Goal: Information Seeking & Learning: Check status

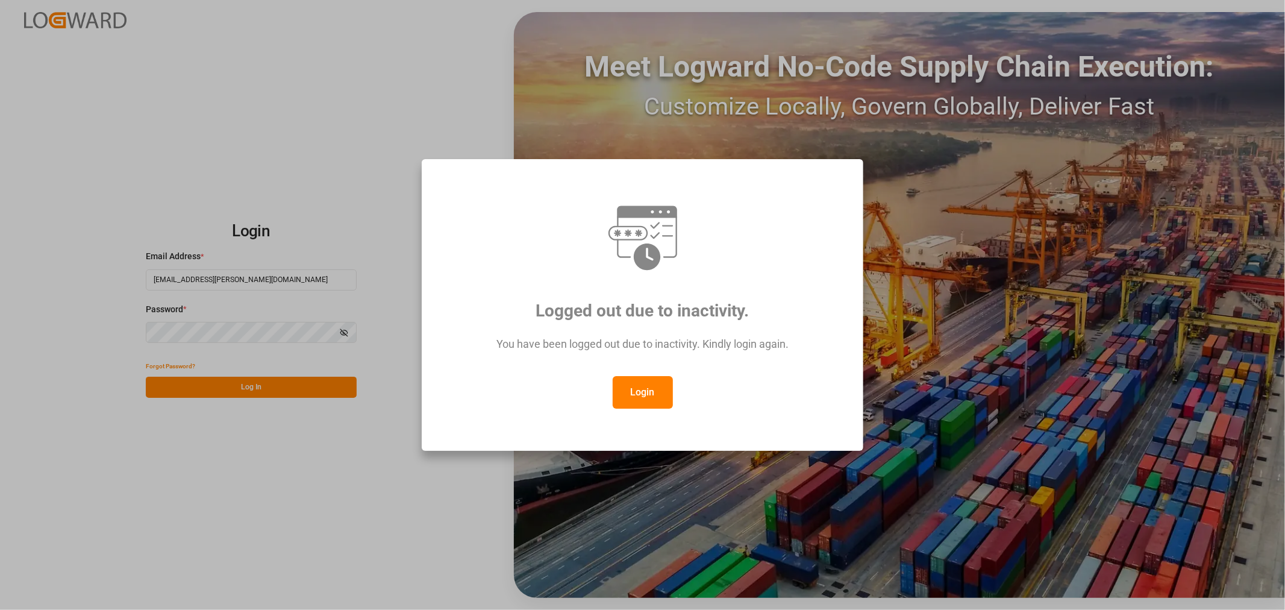
click at [636, 389] on button "Login" at bounding box center [643, 392] width 60 height 33
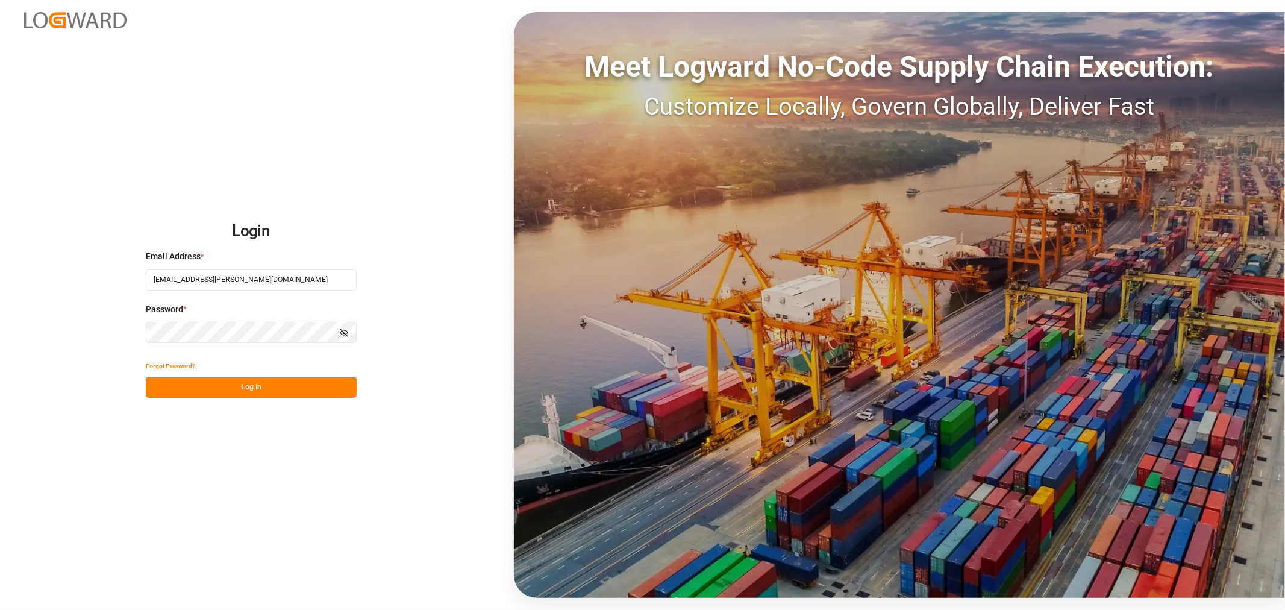
click at [206, 387] on button "Log In" at bounding box center [251, 387] width 211 height 21
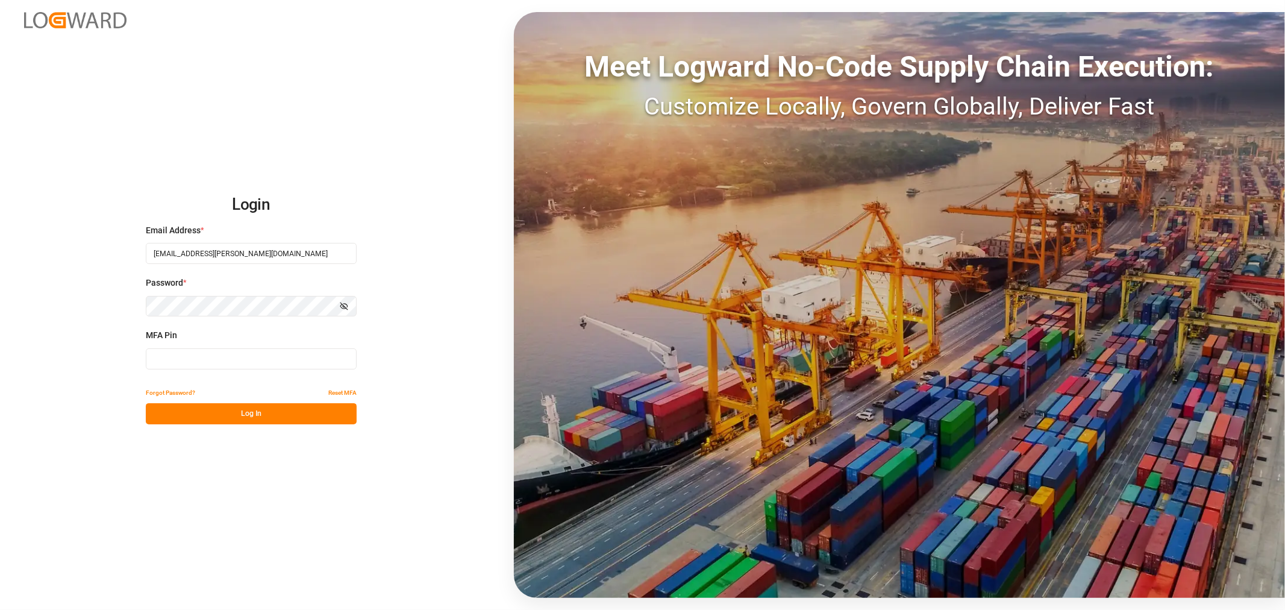
click at [175, 374] on div "MFA Pin" at bounding box center [251, 355] width 211 height 53
click at [167, 354] on input at bounding box center [251, 358] width 211 height 21
type input "152417"
click at [163, 418] on button "Log In" at bounding box center [251, 413] width 211 height 21
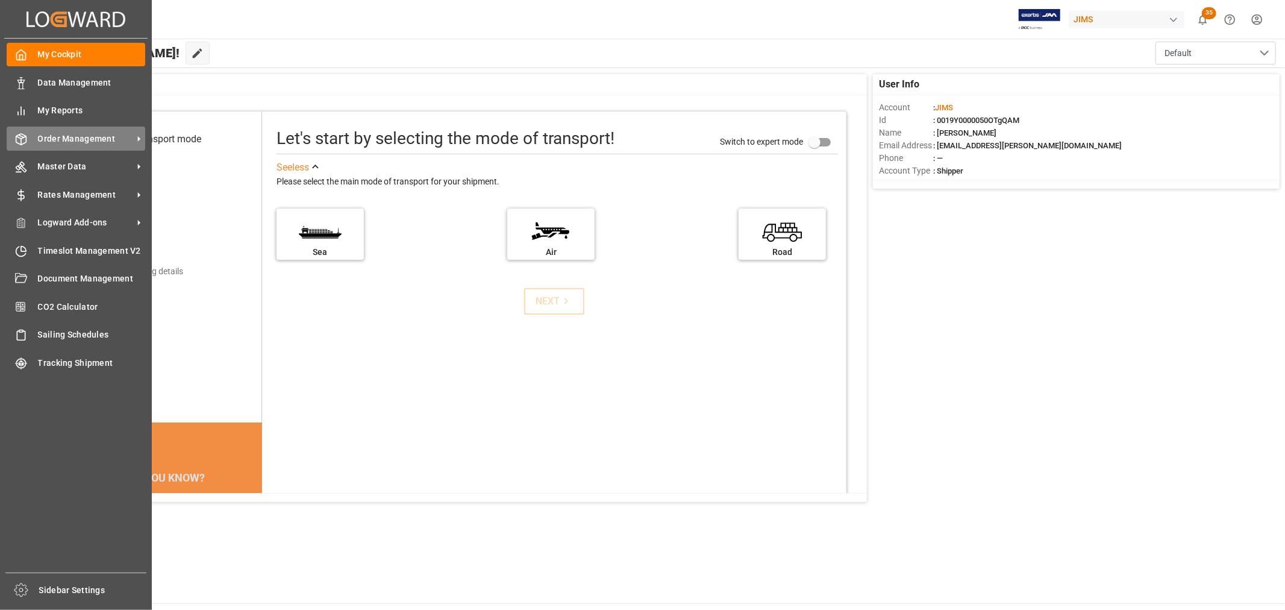
click at [101, 134] on span "Order Management" at bounding box center [85, 139] width 95 height 13
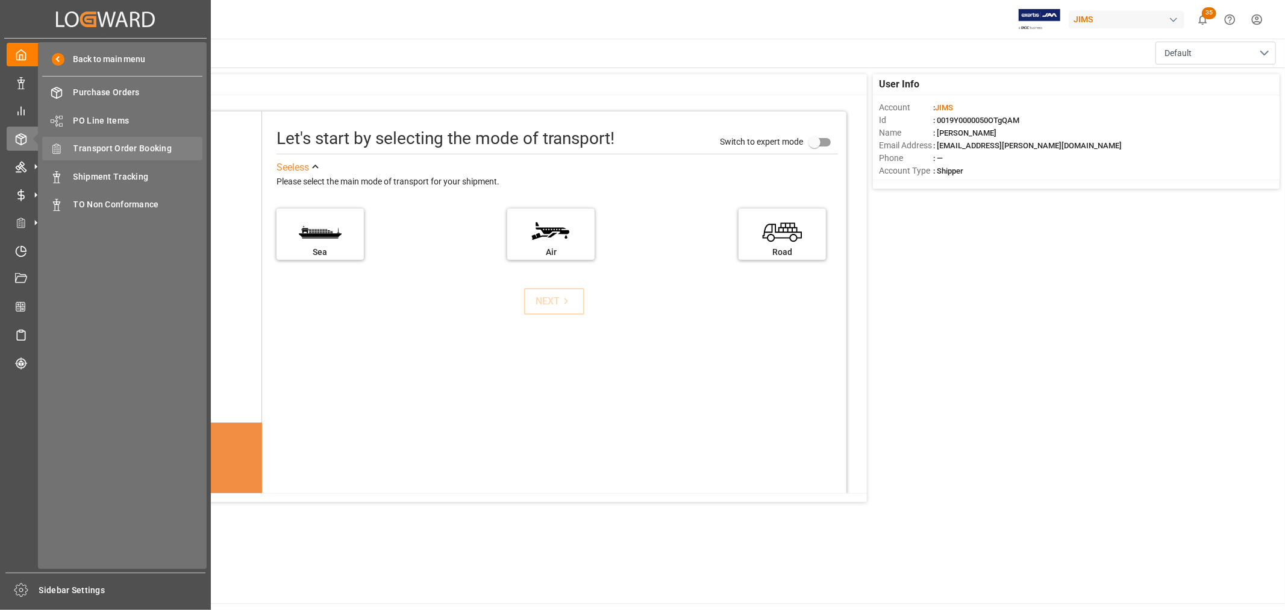
click at [74, 145] on span "Transport Order Booking" at bounding box center [139, 148] width 130 height 13
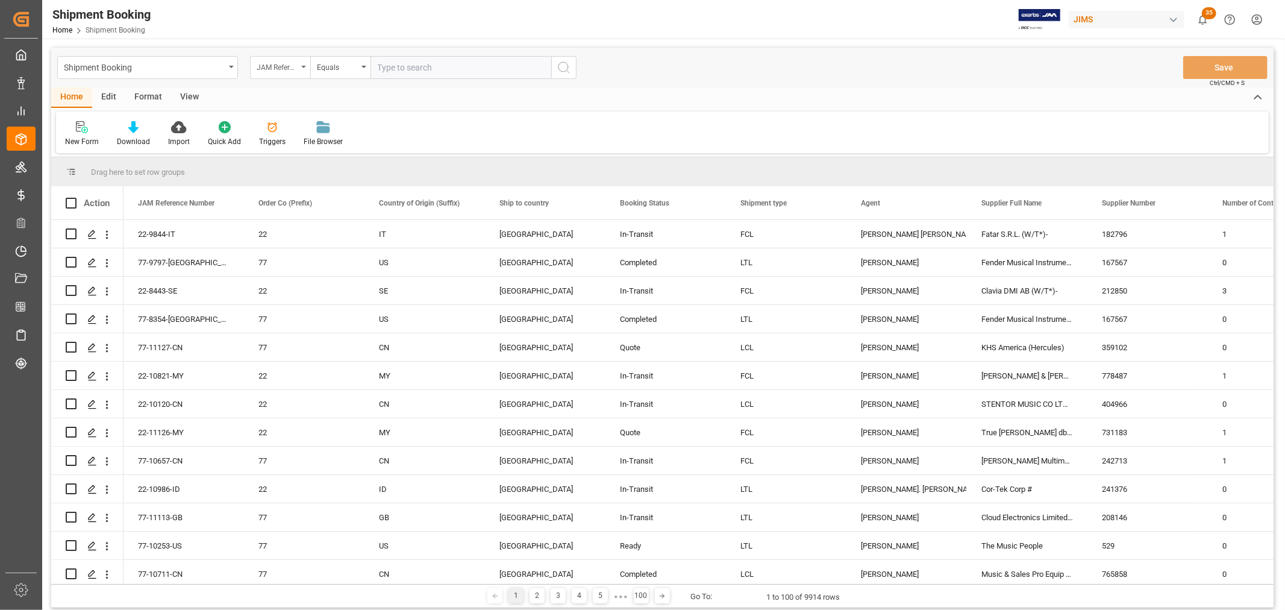
click at [302, 67] on icon "open menu" at bounding box center [303, 67] width 5 height 2
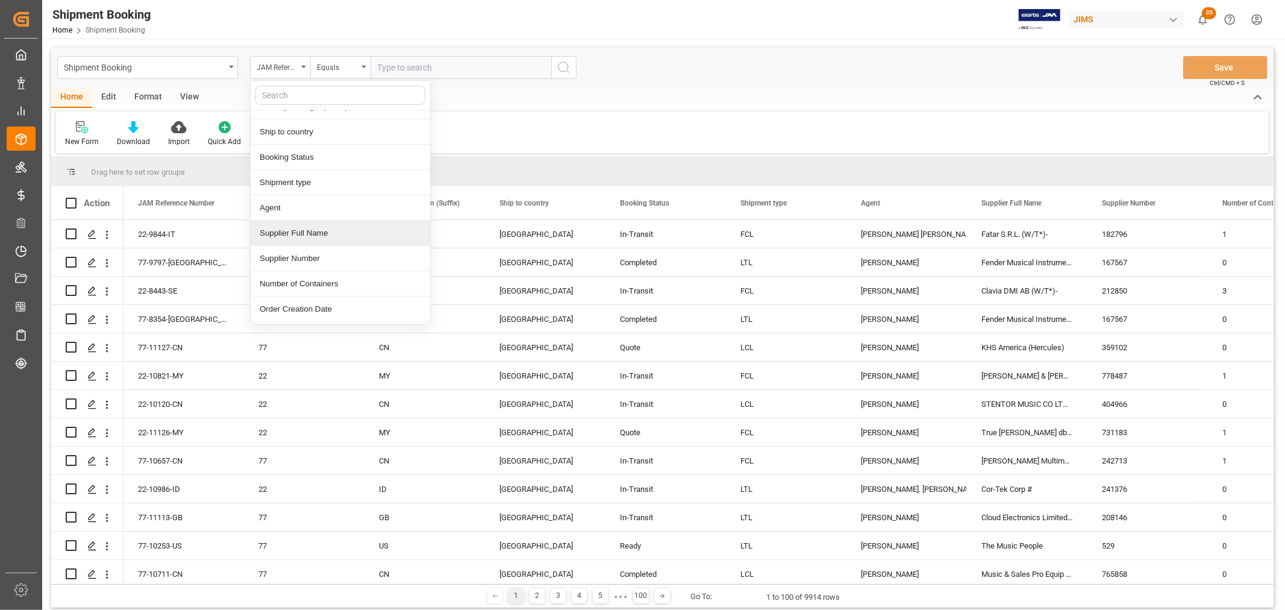
click at [305, 236] on div "Supplier Full Name" at bounding box center [341, 233] width 180 height 25
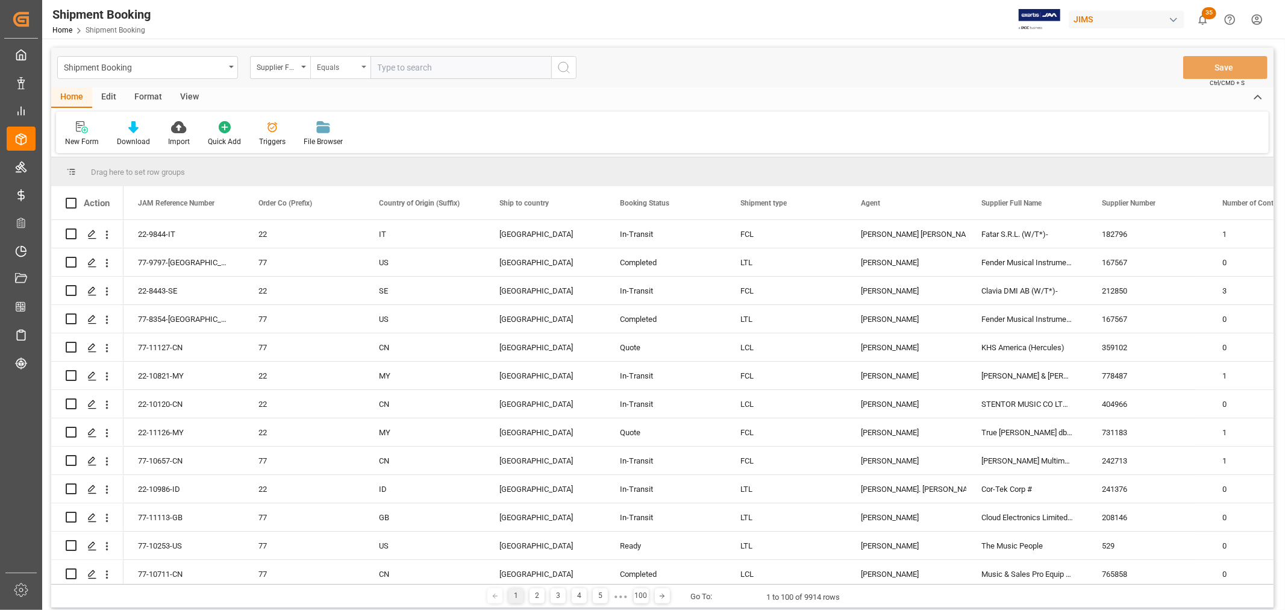
click at [365, 66] on icon "open menu" at bounding box center [364, 67] width 5 height 2
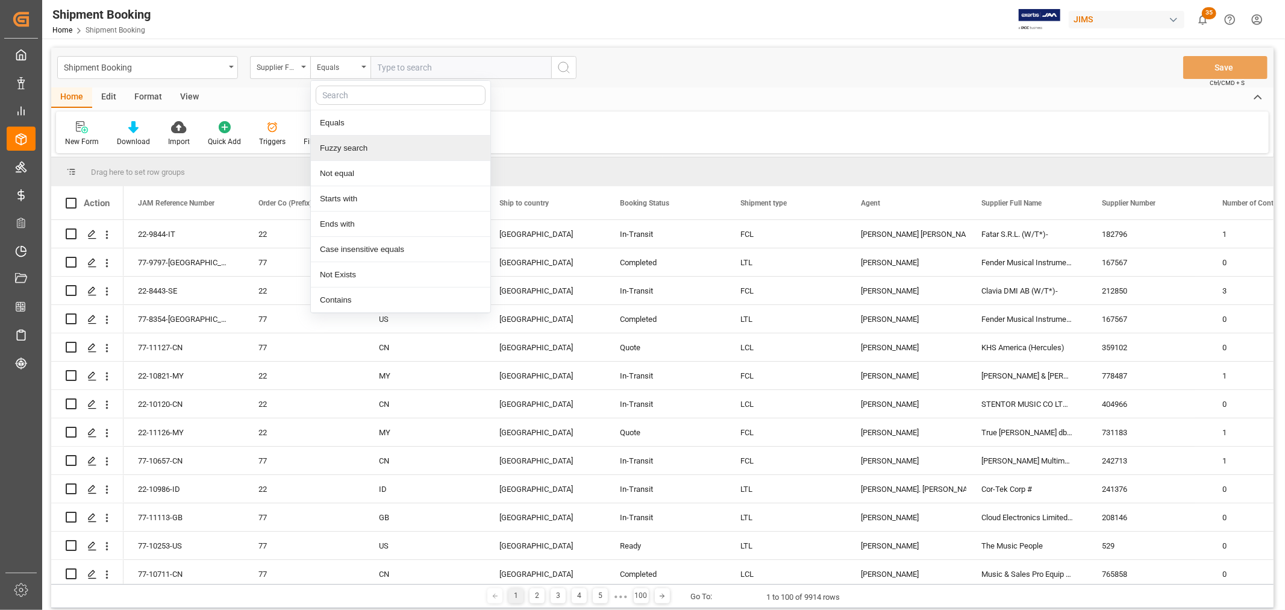
click at [336, 149] on div "Fuzzy search" at bounding box center [401, 148] width 180 height 25
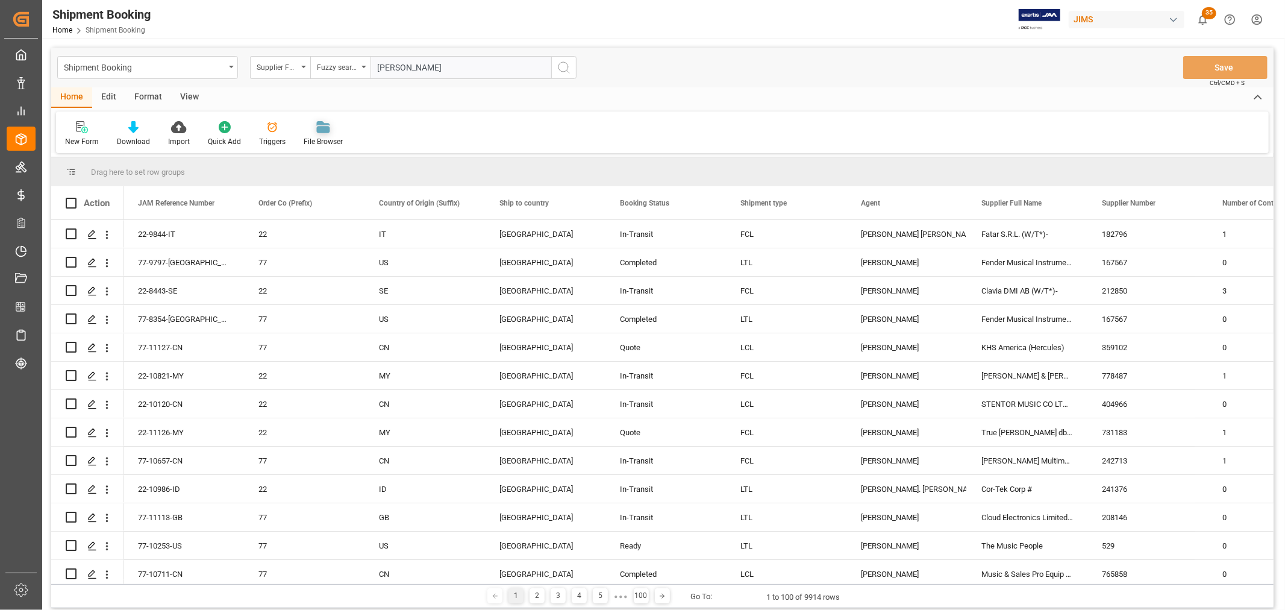
type input "[PERSON_NAME]"
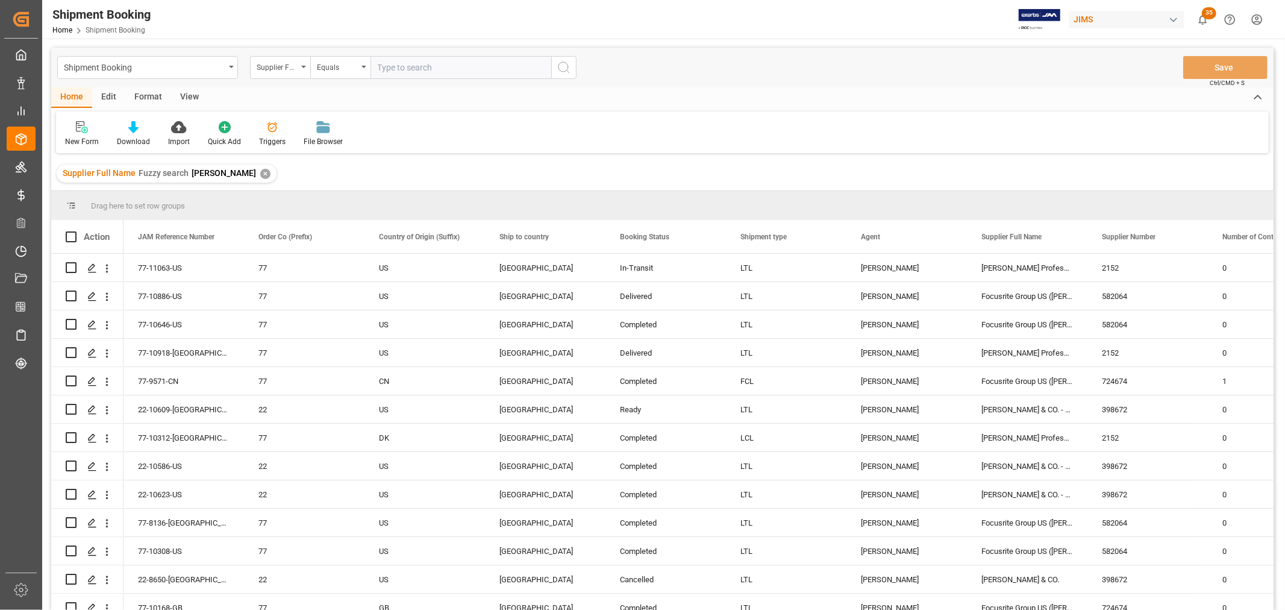
click at [183, 91] on div "View" at bounding box center [189, 97] width 37 height 20
click at [80, 142] on div "Default" at bounding box center [77, 141] width 24 height 11
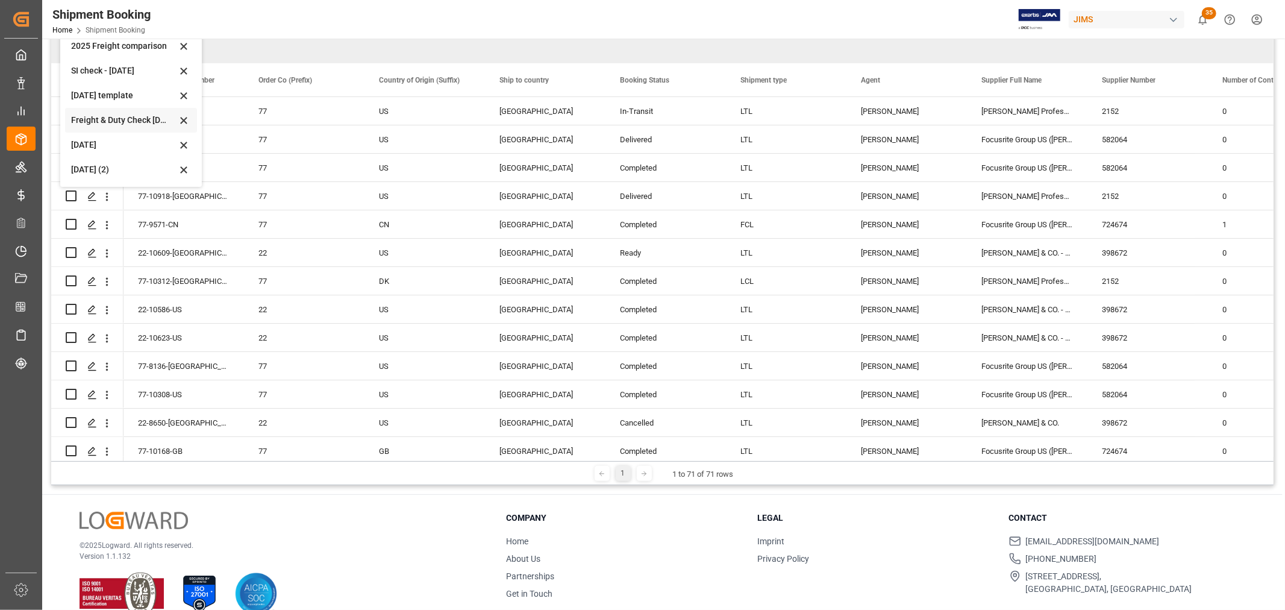
scroll to position [178, 0]
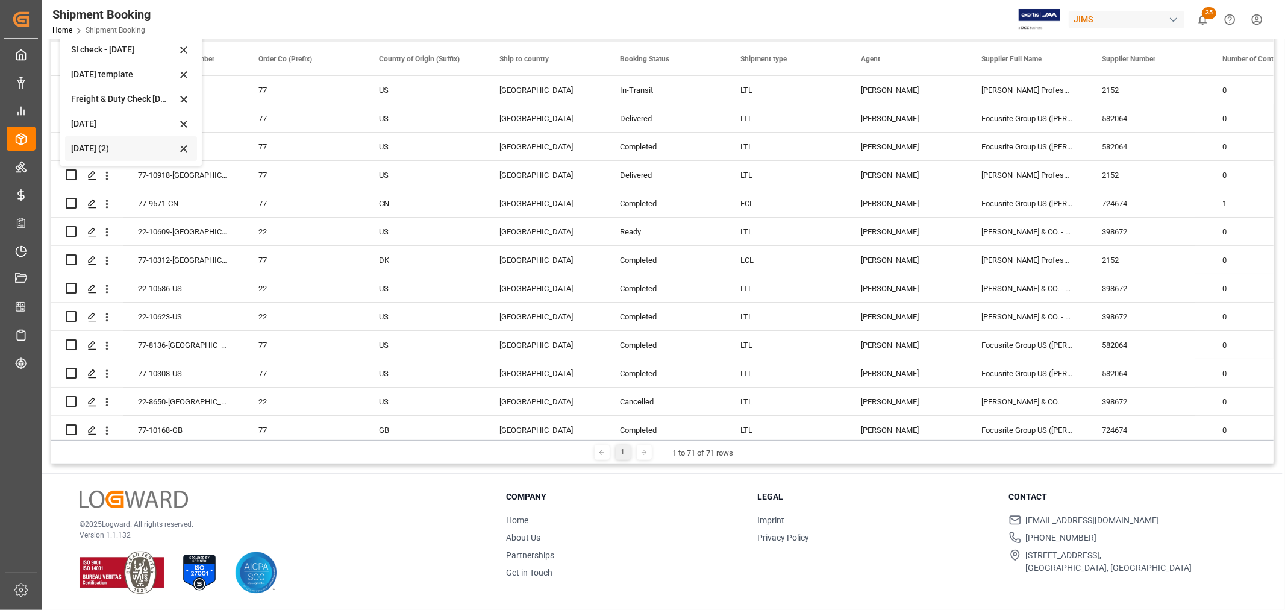
click at [102, 140] on div "[DATE] (2)" at bounding box center [131, 148] width 132 height 25
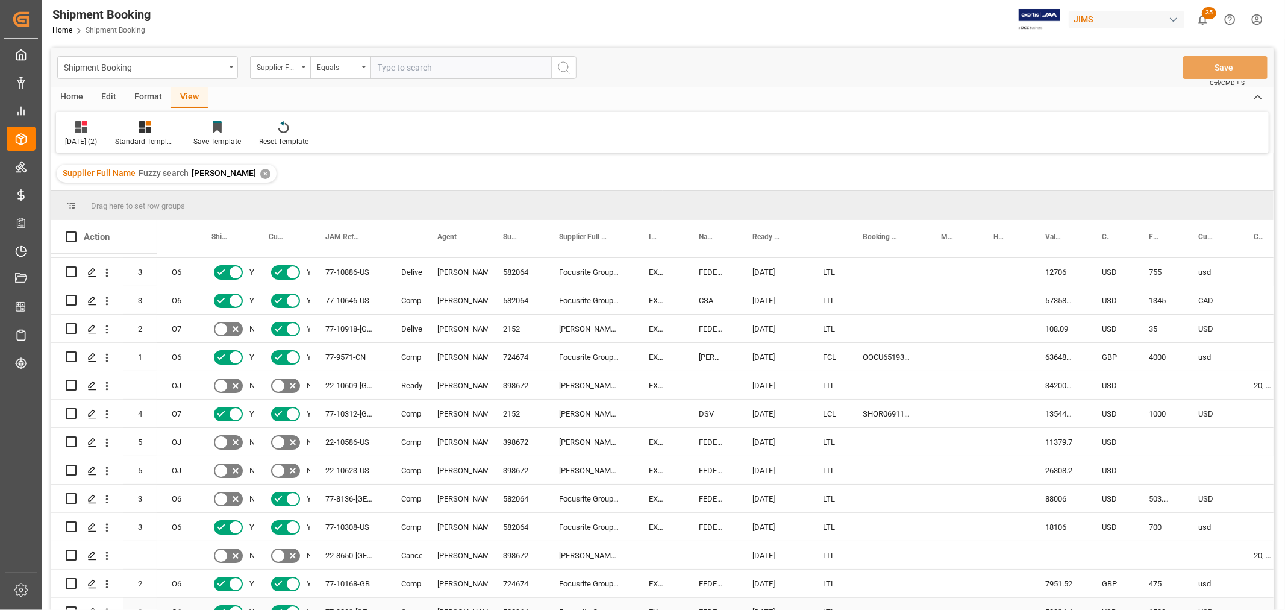
scroll to position [0, 0]
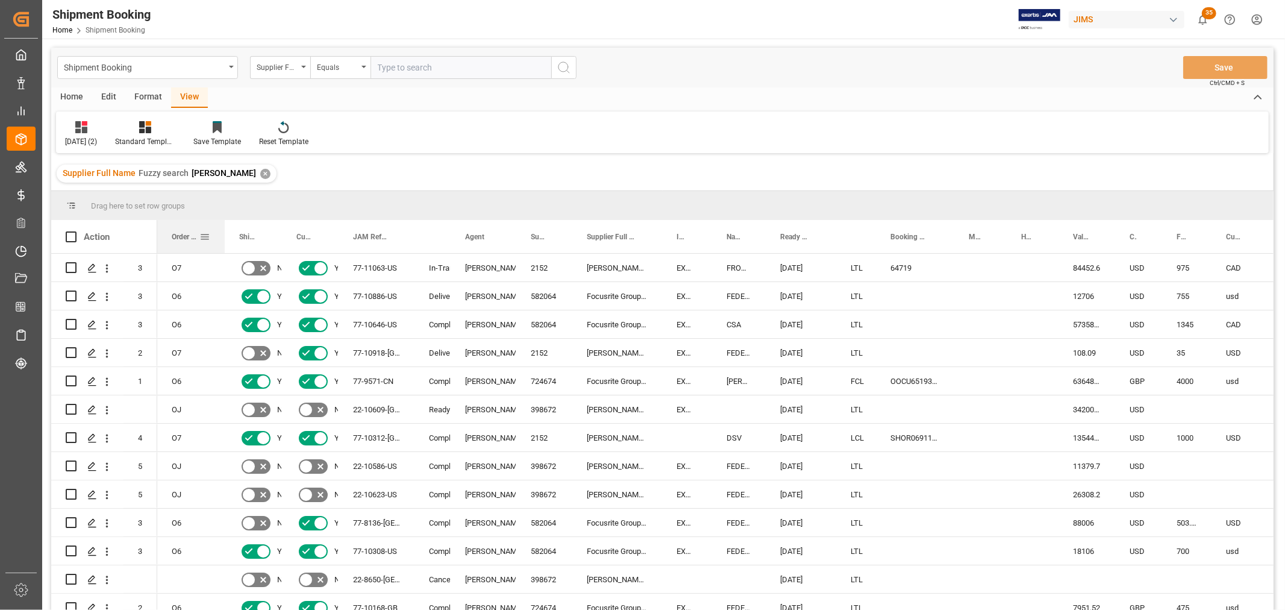
drag, startPoint x: 196, startPoint y: 233, endPoint x: 224, endPoint y: 251, distance: 32.8
click at [224, 251] on div at bounding box center [224, 236] width 5 height 33
click at [205, 233] on span at bounding box center [204, 236] width 11 height 11
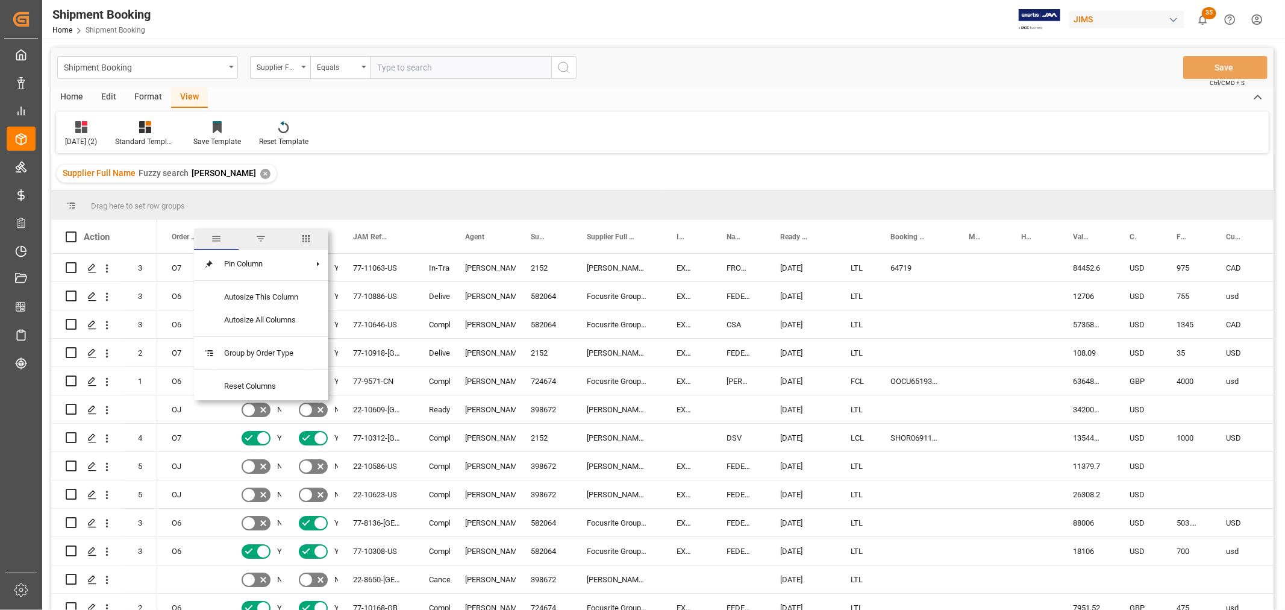
click at [258, 236] on span "filter" at bounding box center [261, 238] width 11 height 11
type input "o"
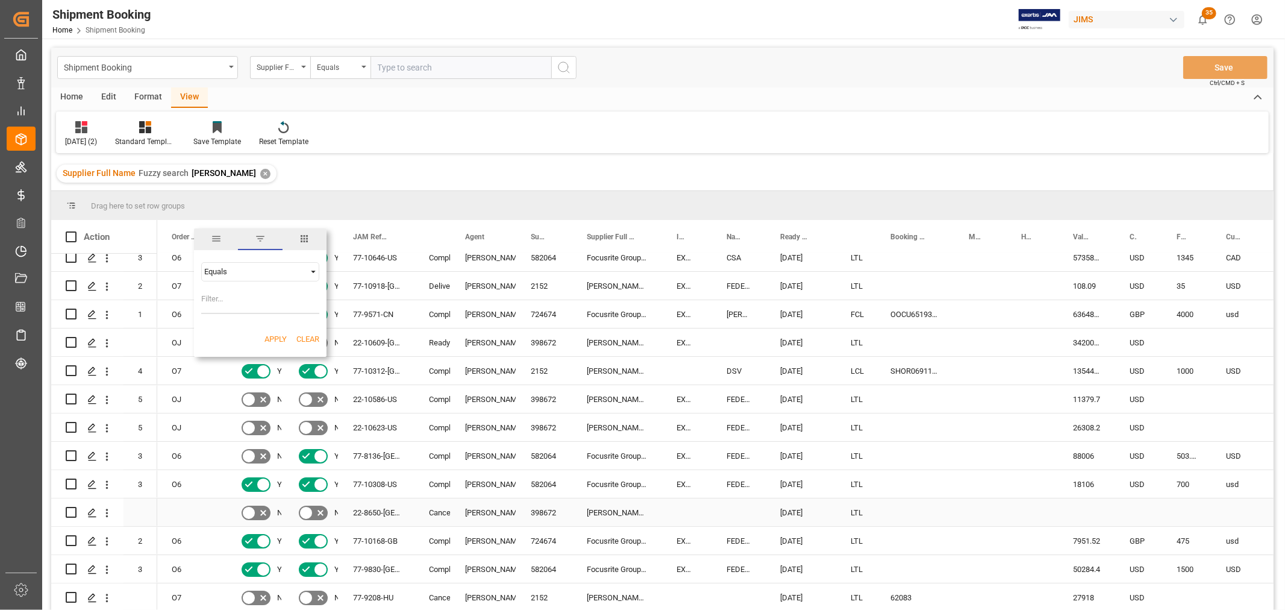
scroll to position [134, 0]
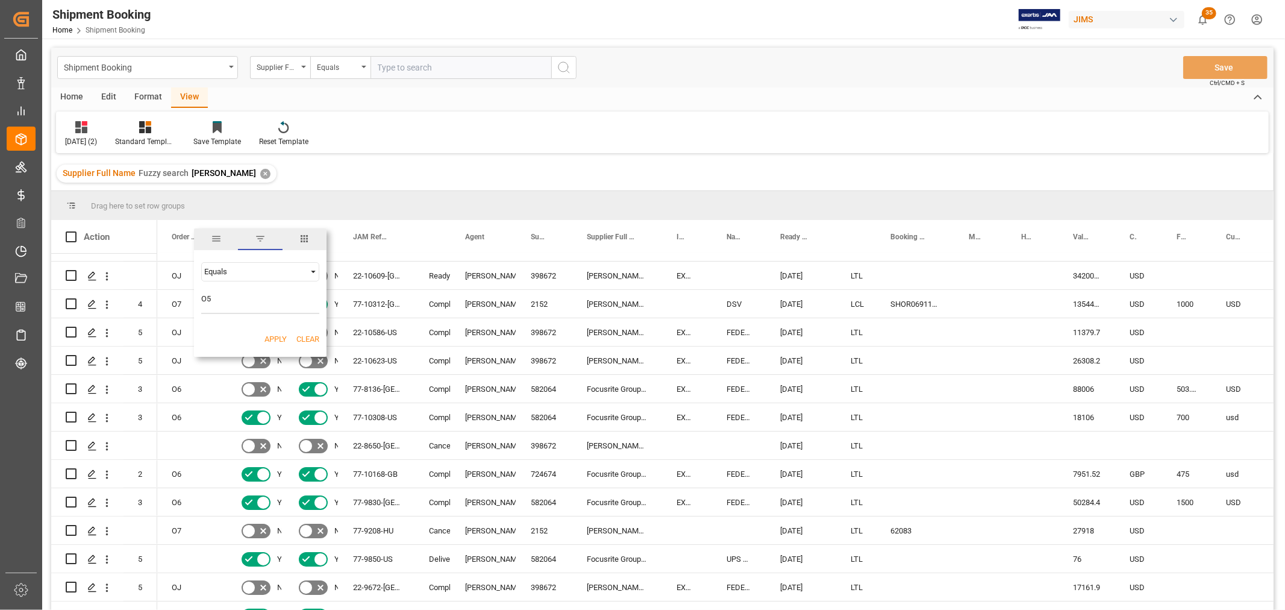
type input "O5"
click at [272, 334] on button "Apply" at bounding box center [276, 339] width 22 height 12
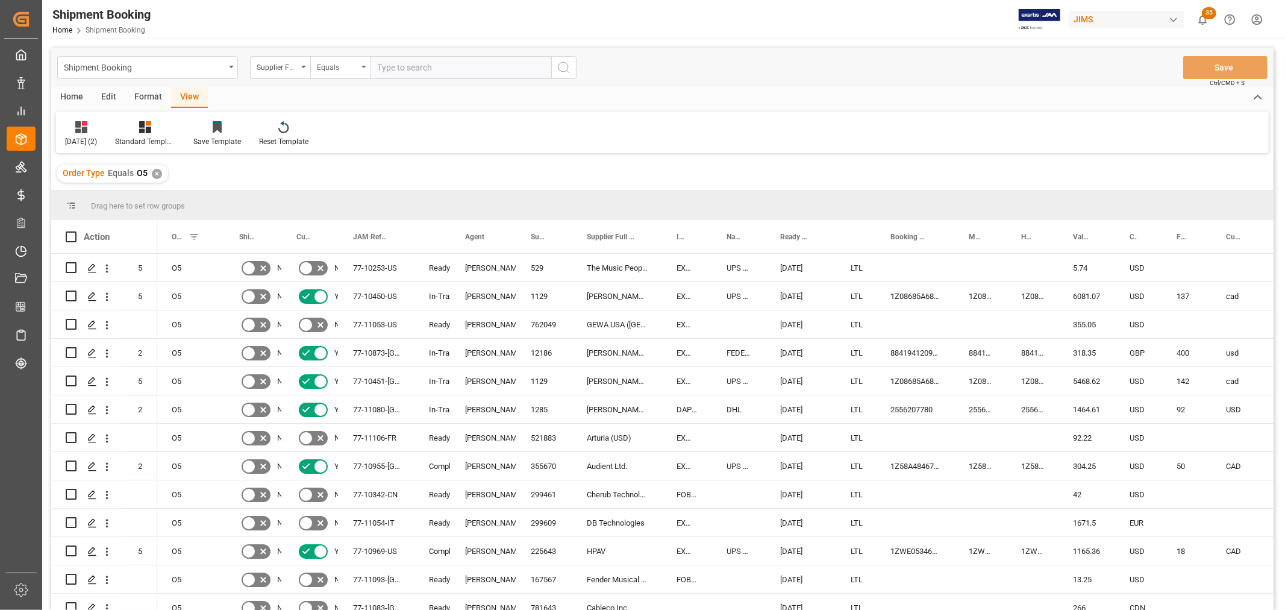
click at [368, 66] on div "Equals" at bounding box center [340, 67] width 60 height 23
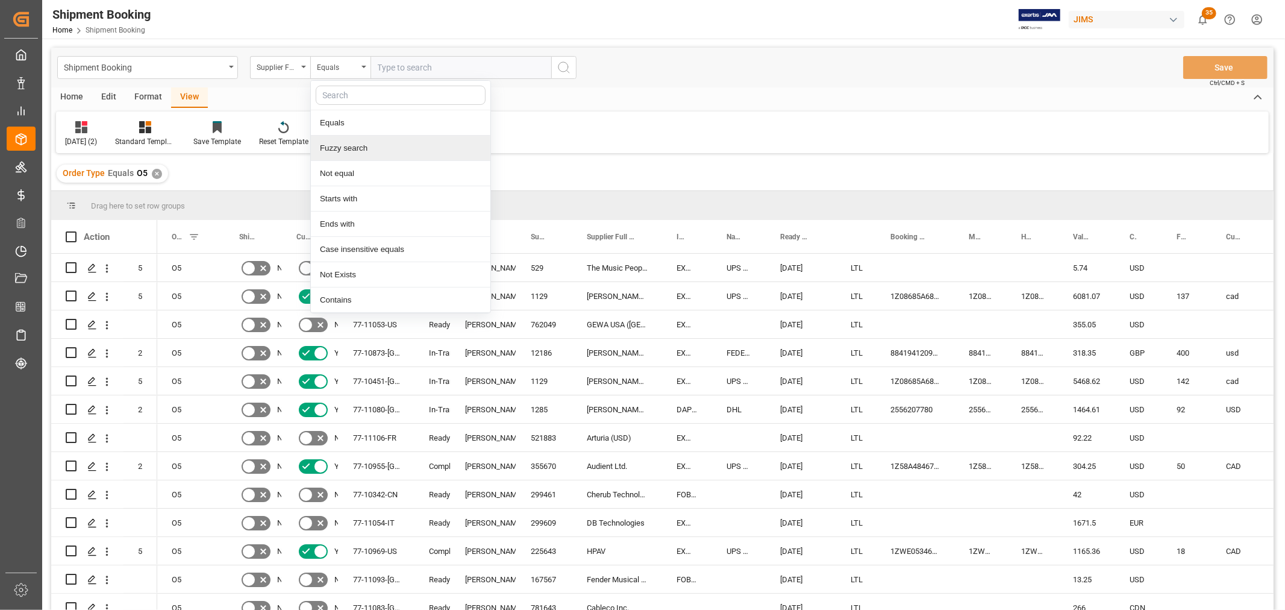
click at [351, 146] on div "Fuzzy search" at bounding box center [401, 148] width 180 height 25
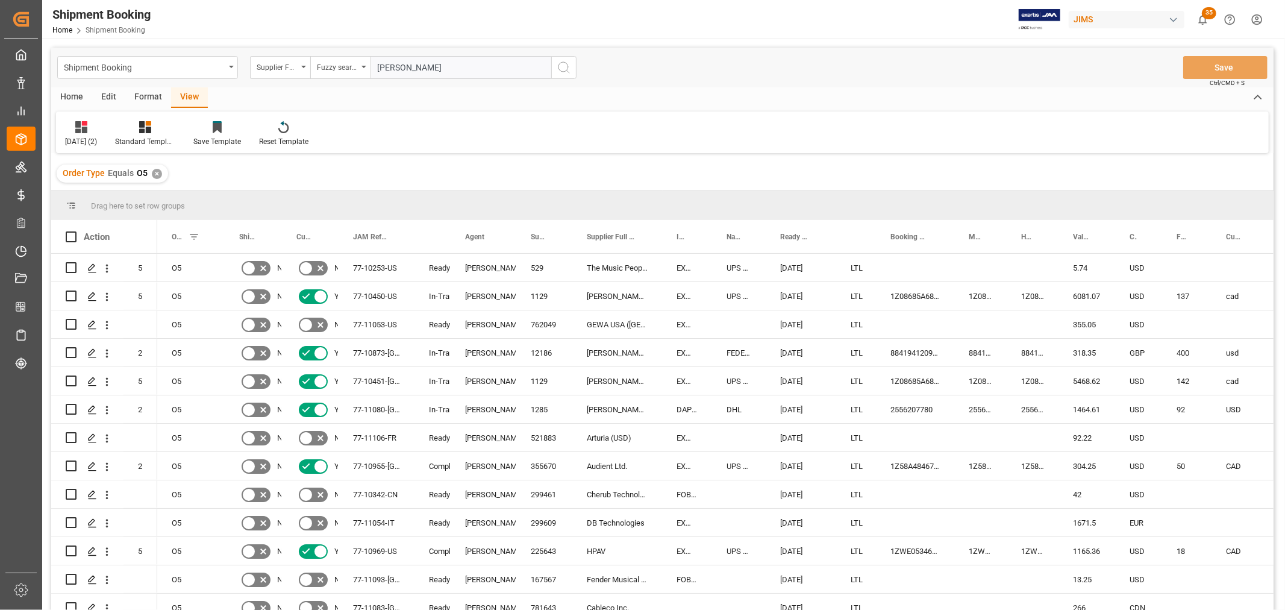
type input "[PERSON_NAME]"
click at [562, 60] on icon "search button" at bounding box center [564, 67] width 14 height 14
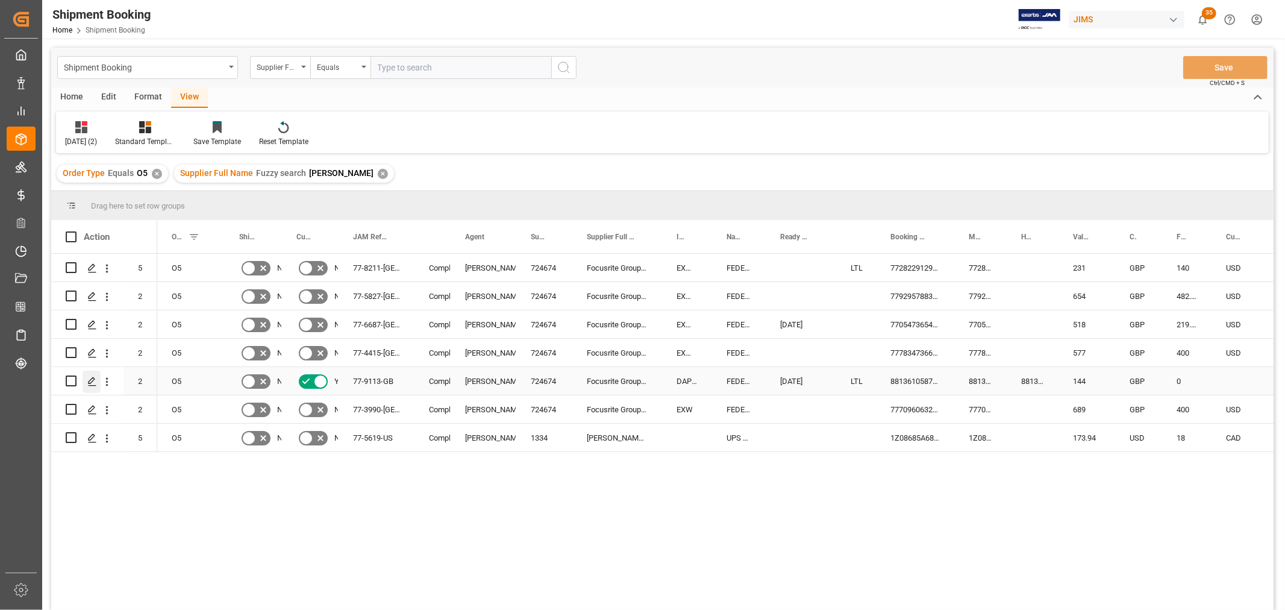
click at [92, 380] on icon "Press SPACE to select this row." at bounding box center [92, 382] width 10 height 10
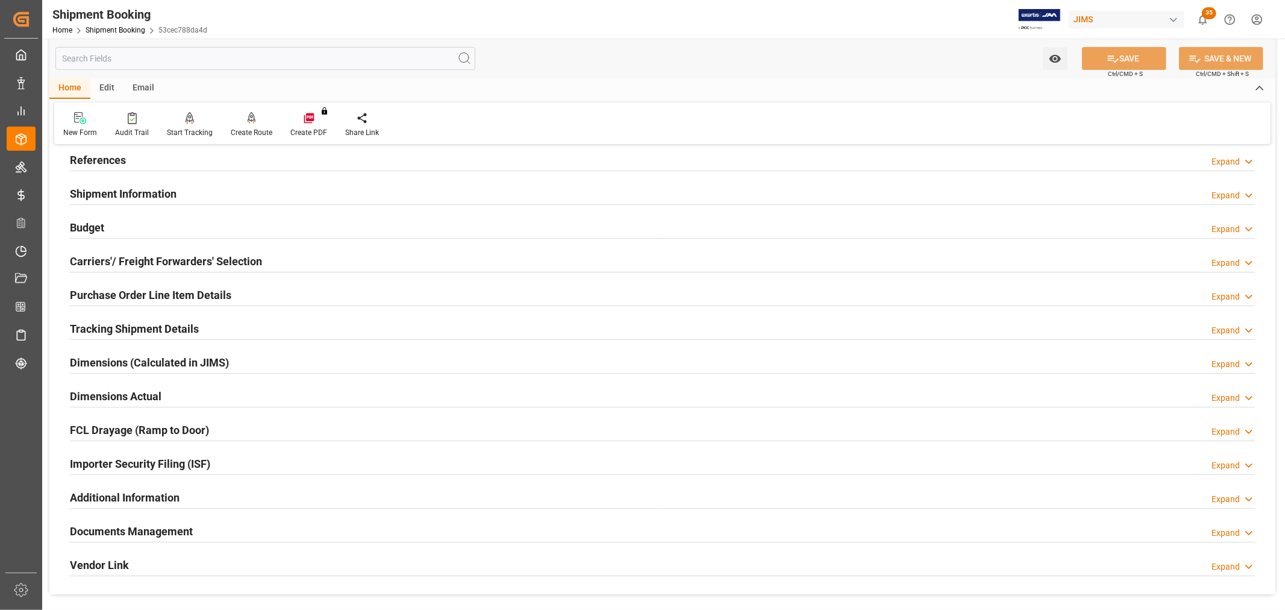
scroll to position [201, 0]
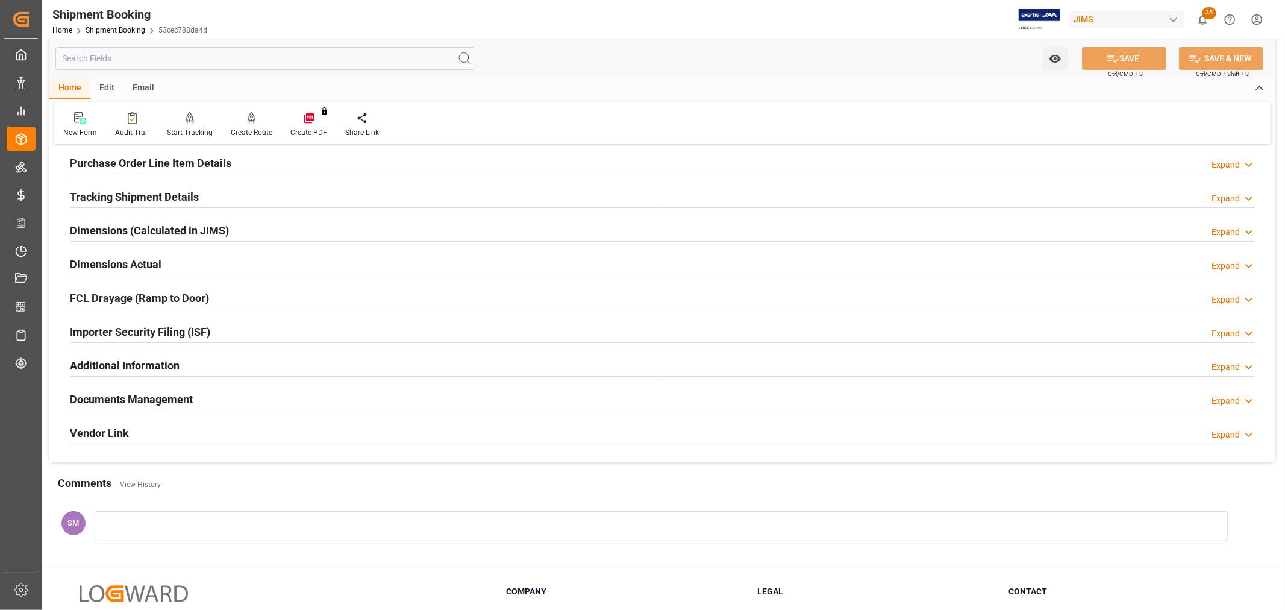
click at [122, 404] on h2 "Documents Management" at bounding box center [131, 399] width 123 height 16
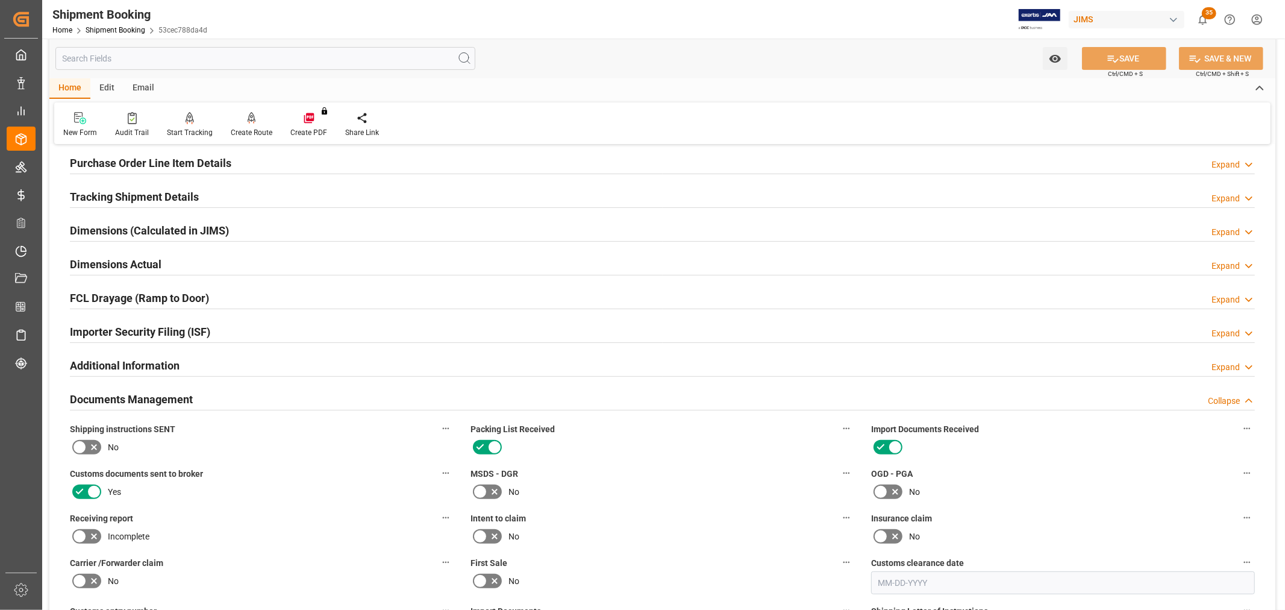
scroll to position [0, 0]
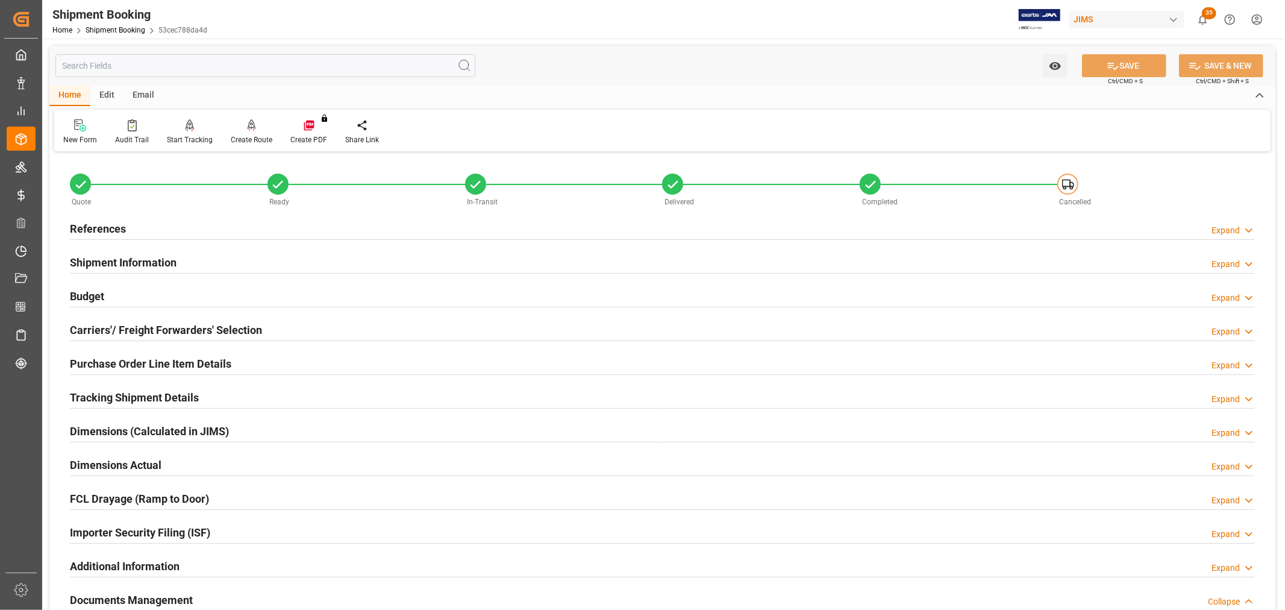
click at [101, 228] on h2 "References" at bounding box center [98, 229] width 56 height 16
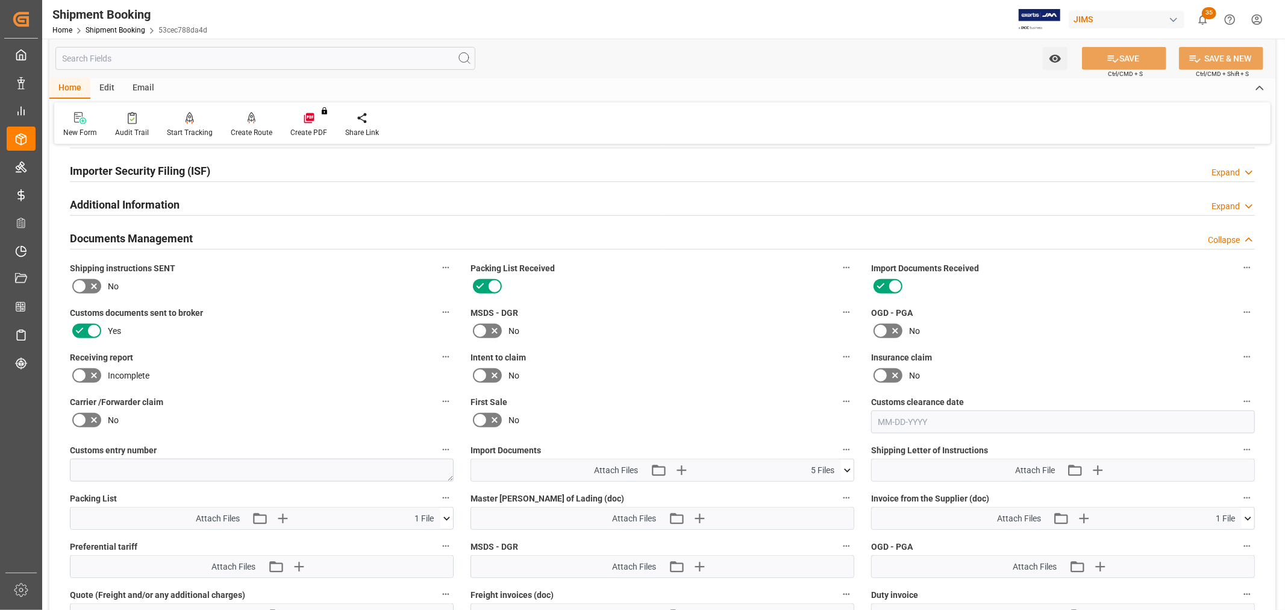
scroll to position [669, 0]
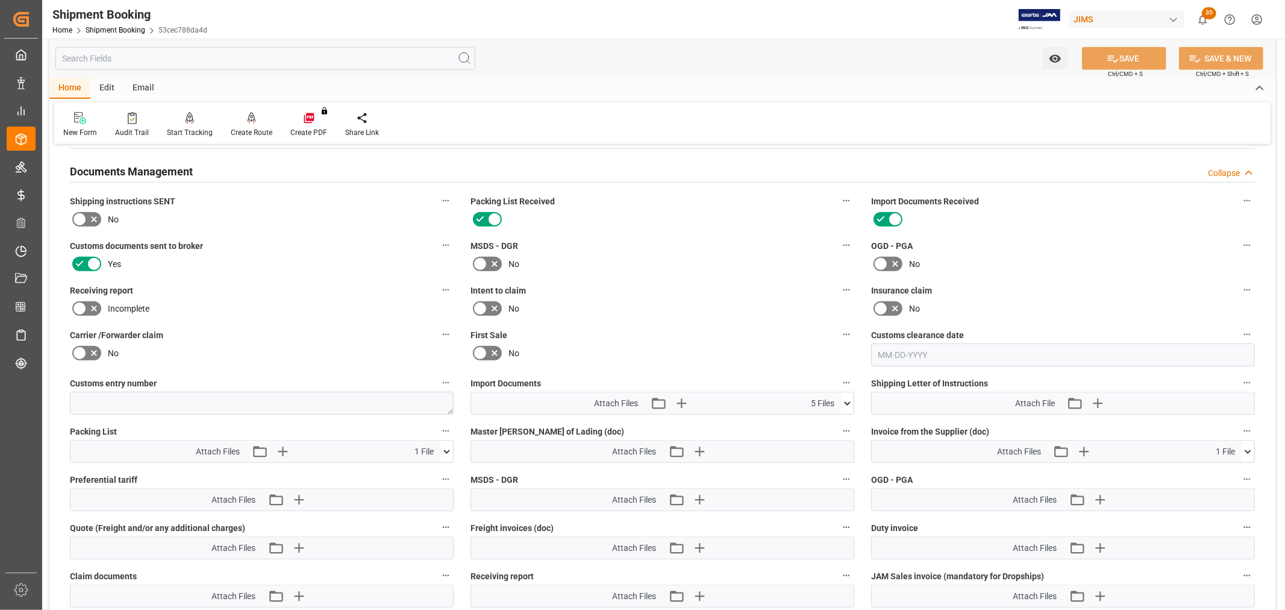
click at [847, 402] on icon at bounding box center [847, 403] width 13 height 13
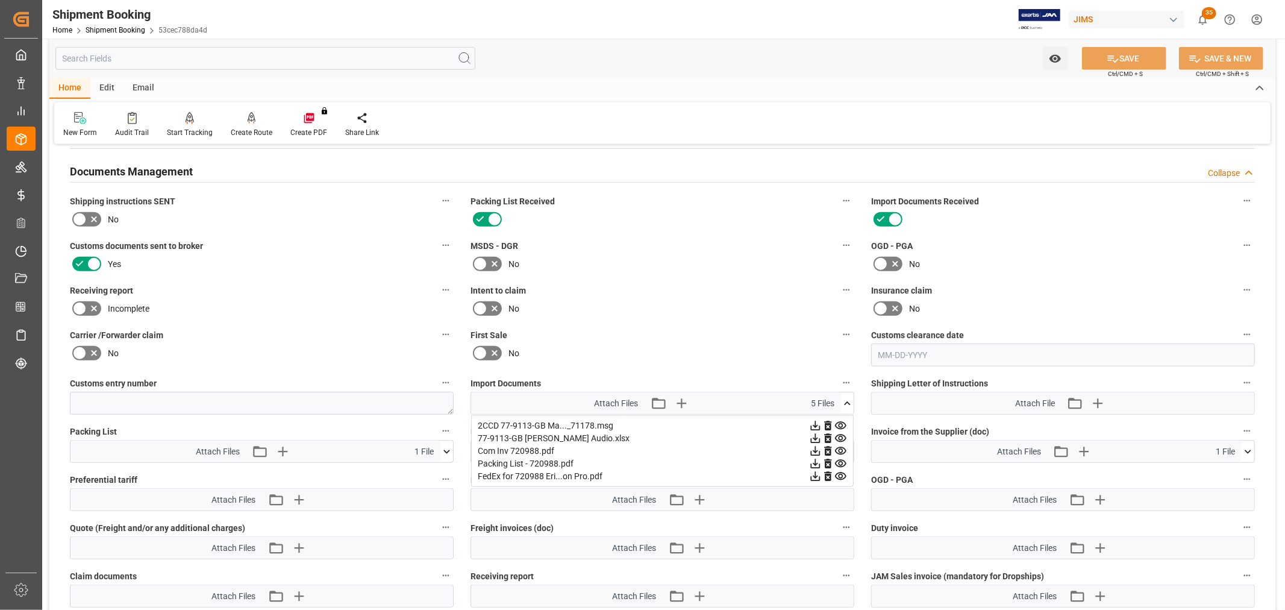
click at [540, 422] on div "2CCD 77-9113-GB Ma..._71178.msg" at bounding box center [662, 425] width 369 height 13
click at [480, 420] on div "2CCD 77-9113-GB Ma..._71178.msg" at bounding box center [662, 425] width 369 height 13
click at [820, 421] on icon at bounding box center [815, 425] width 13 height 13
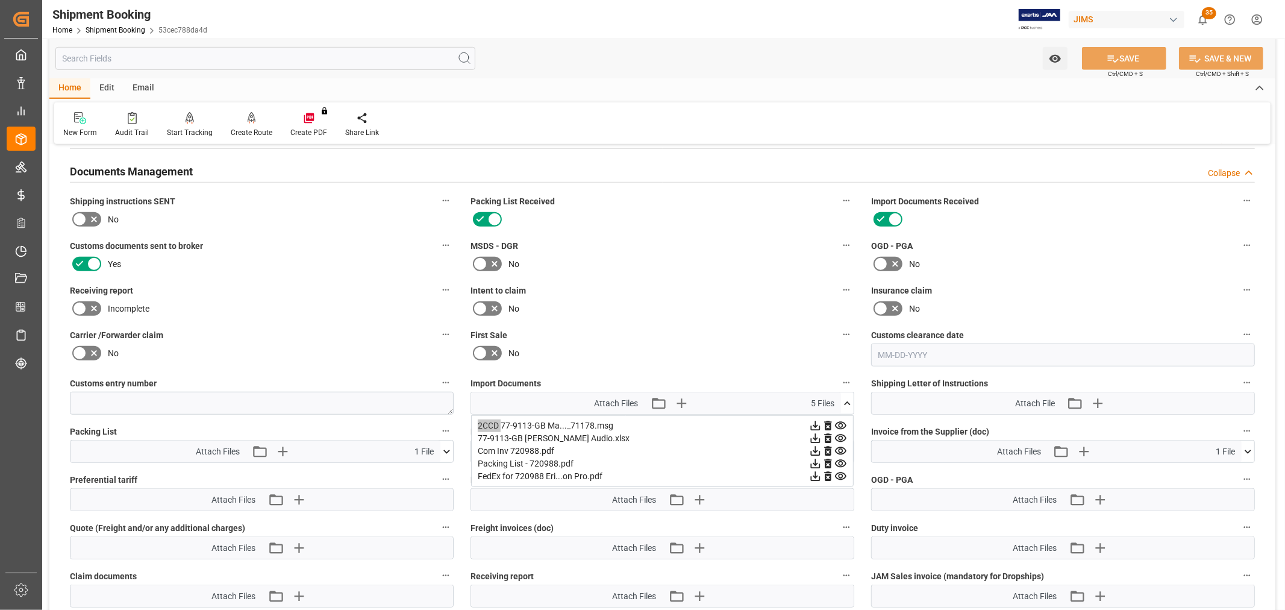
click at [814, 422] on icon at bounding box center [816, 426] width 10 height 10
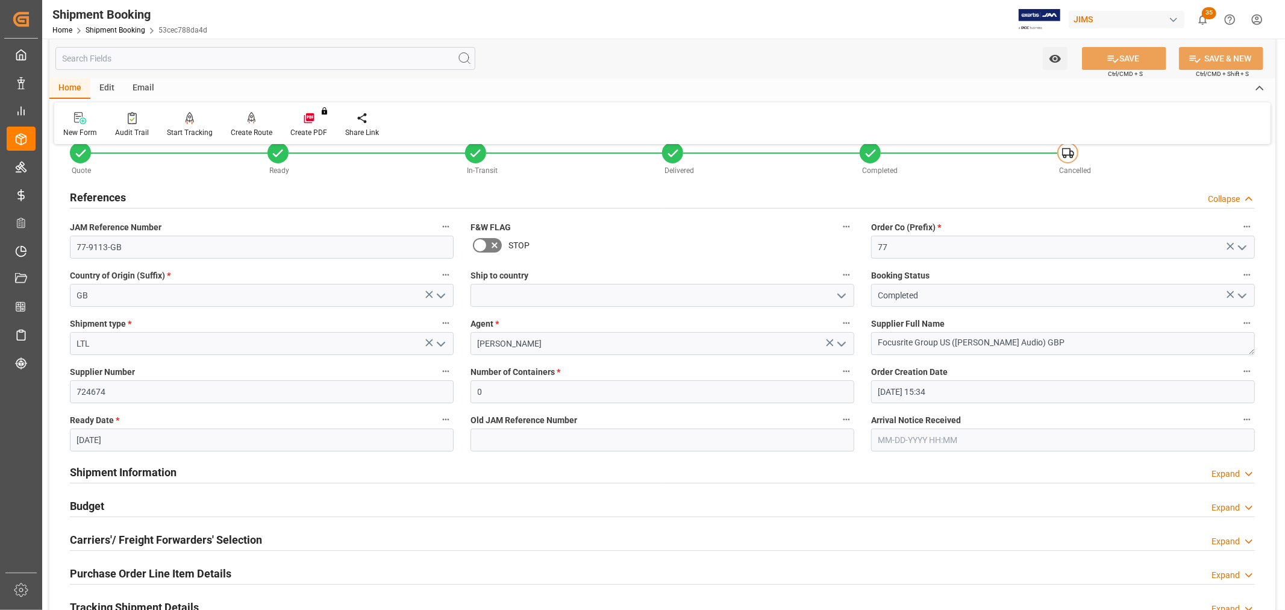
scroll to position [0, 0]
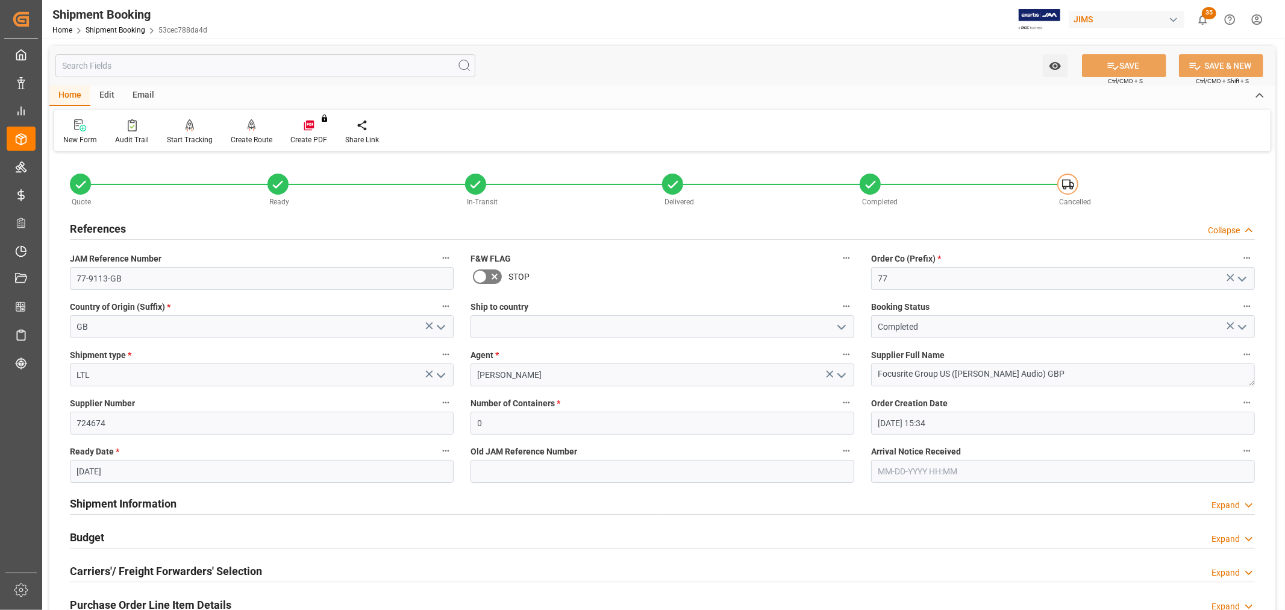
click at [1129, 19] on div "JIMS" at bounding box center [1127, 19] width 116 height 17
click at [791, 84] on html "Created by potrace 1.15, written by [PERSON_NAME] [DATE]-[DATE] Created by potr…" at bounding box center [642, 305] width 1285 height 610
click at [119, 28] on link "Shipment Booking" at bounding box center [116, 30] width 60 height 8
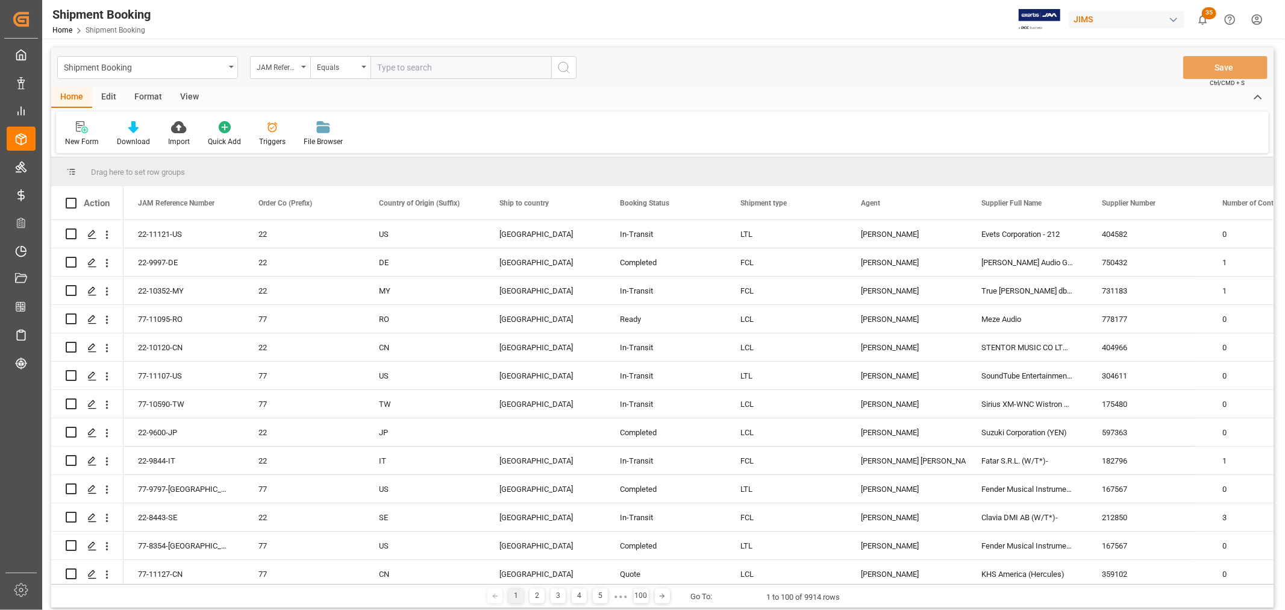
click at [1181, 16] on div "JIMS" at bounding box center [1127, 19] width 116 height 17
type input "battery"
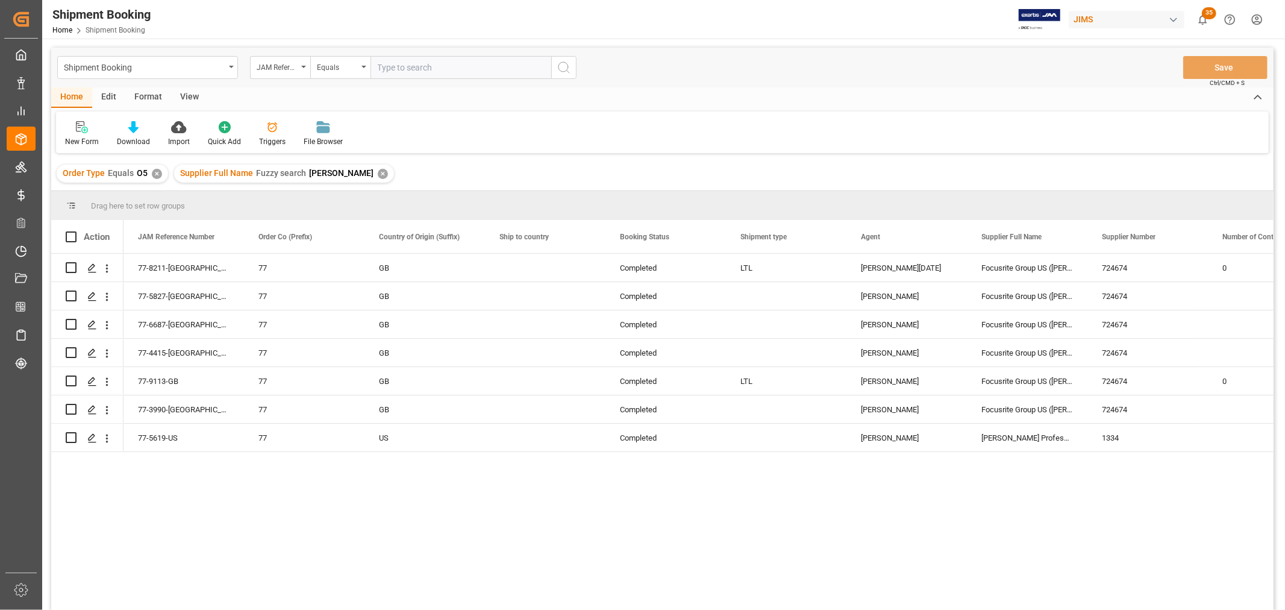
click at [189, 92] on div "View" at bounding box center [189, 97] width 37 height 20
click at [74, 135] on div "Default" at bounding box center [77, 134] width 42 height 27
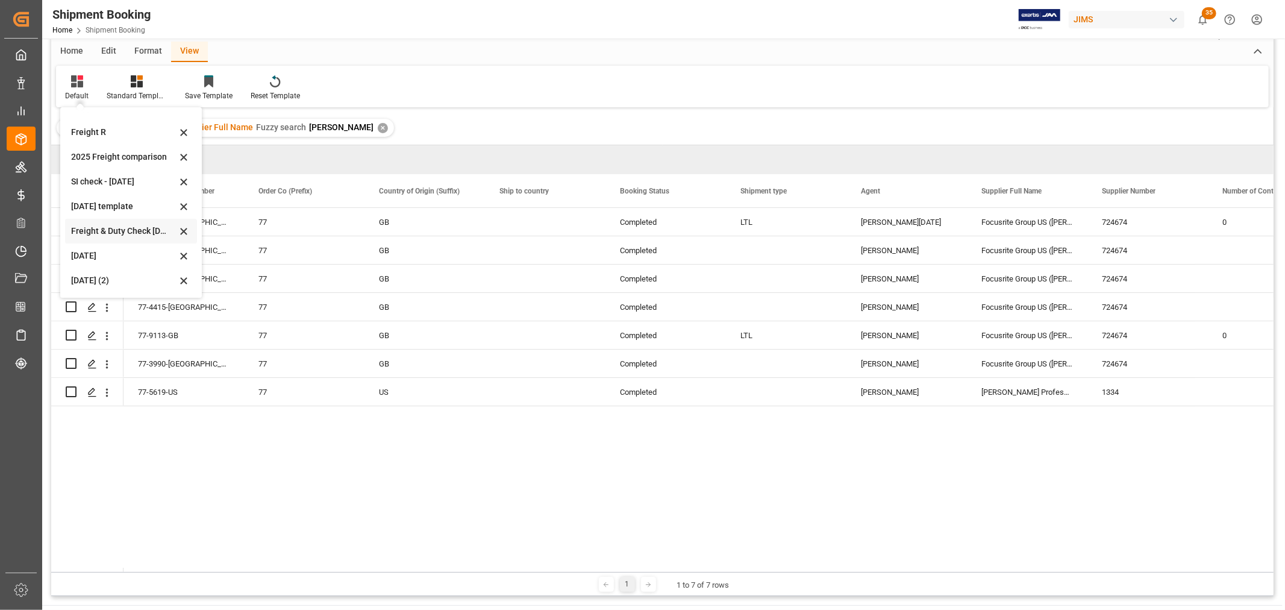
scroll to position [134, 0]
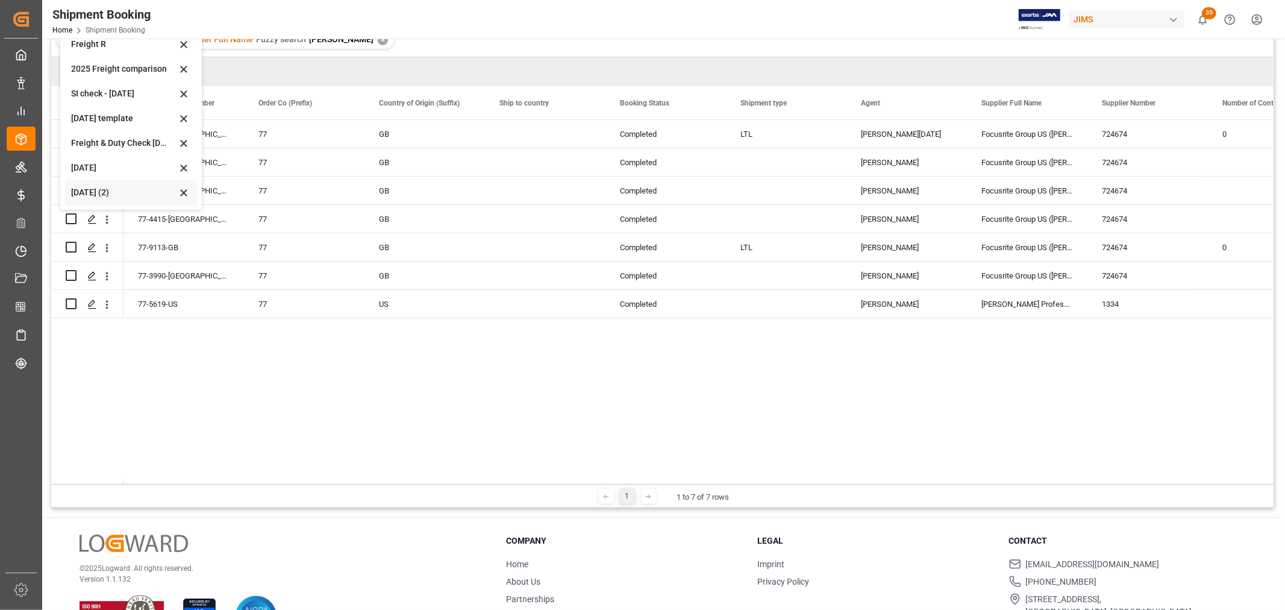
click at [81, 191] on div "[DATE] (2)" at bounding box center [123, 192] width 105 height 13
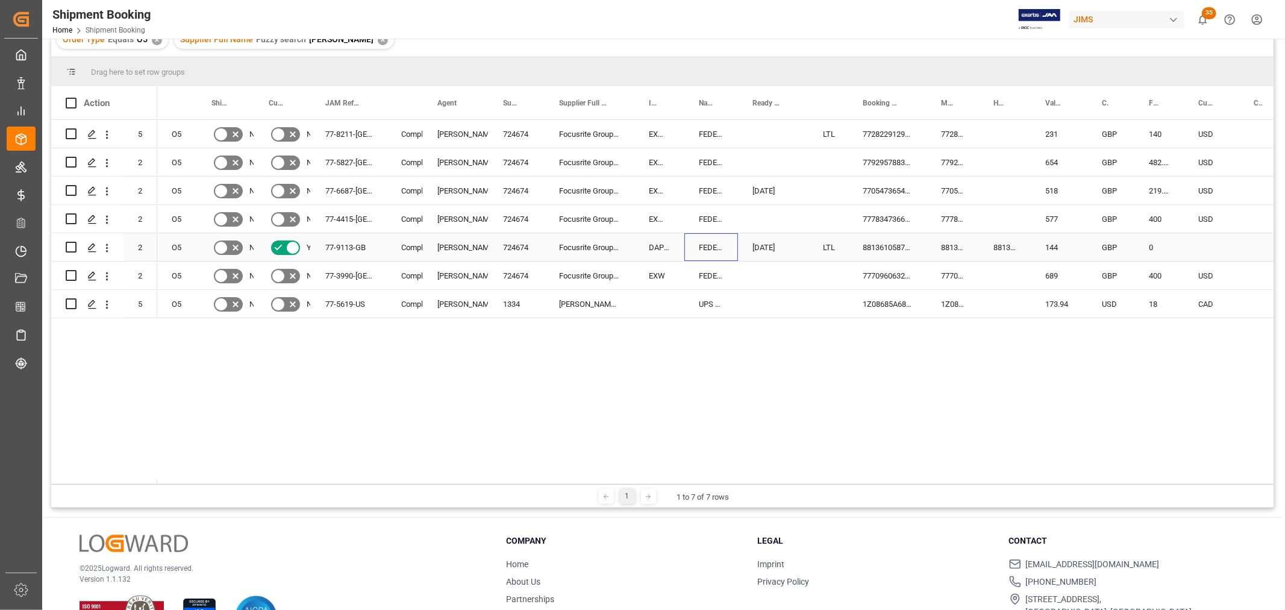
click at [701, 256] on div "FEDEX INTERNATIONAL ECONOMY" at bounding box center [712, 247] width 54 height 28
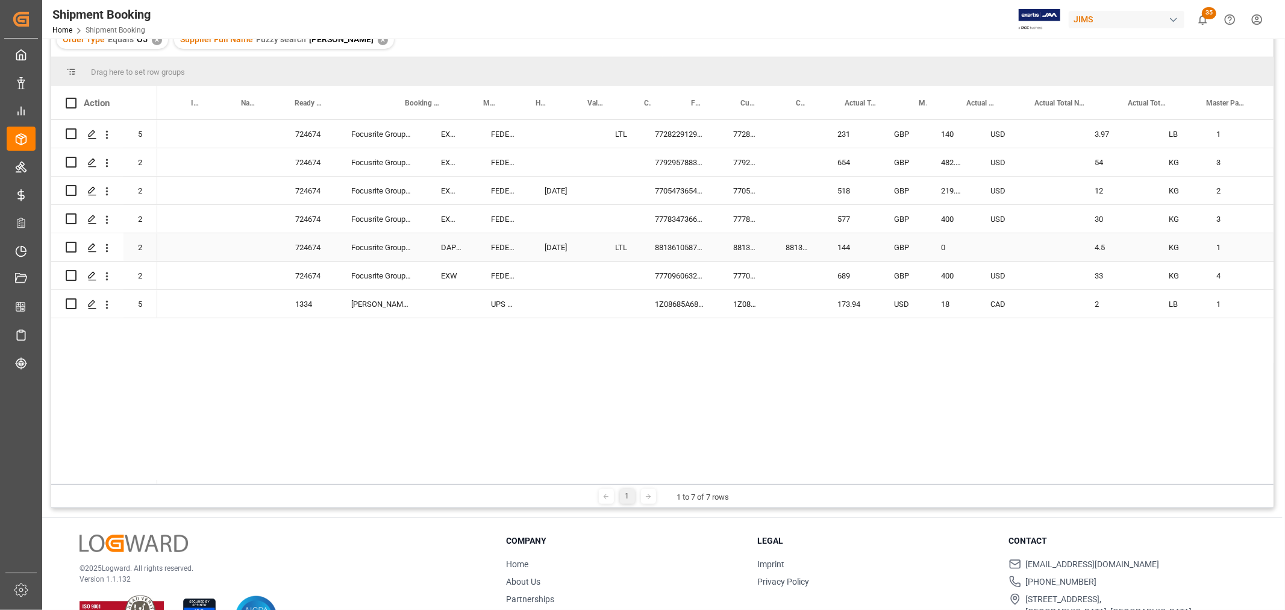
scroll to position [0, 592]
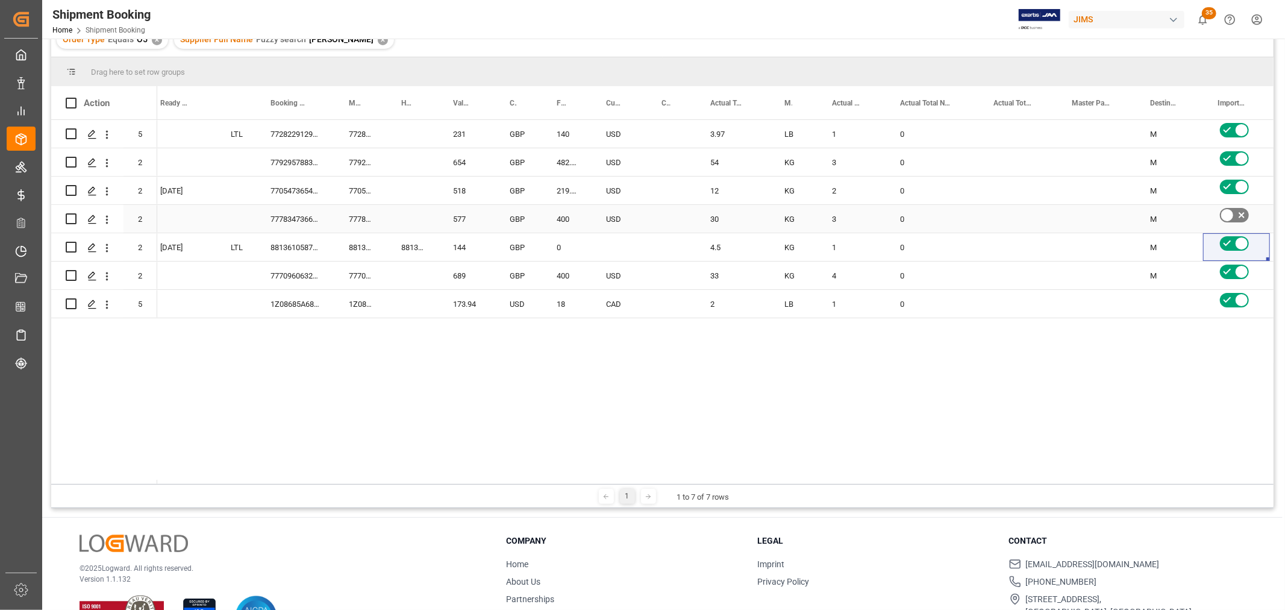
click at [381, 220] on div "777834736629" at bounding box center [360, 219] width 52 height 28
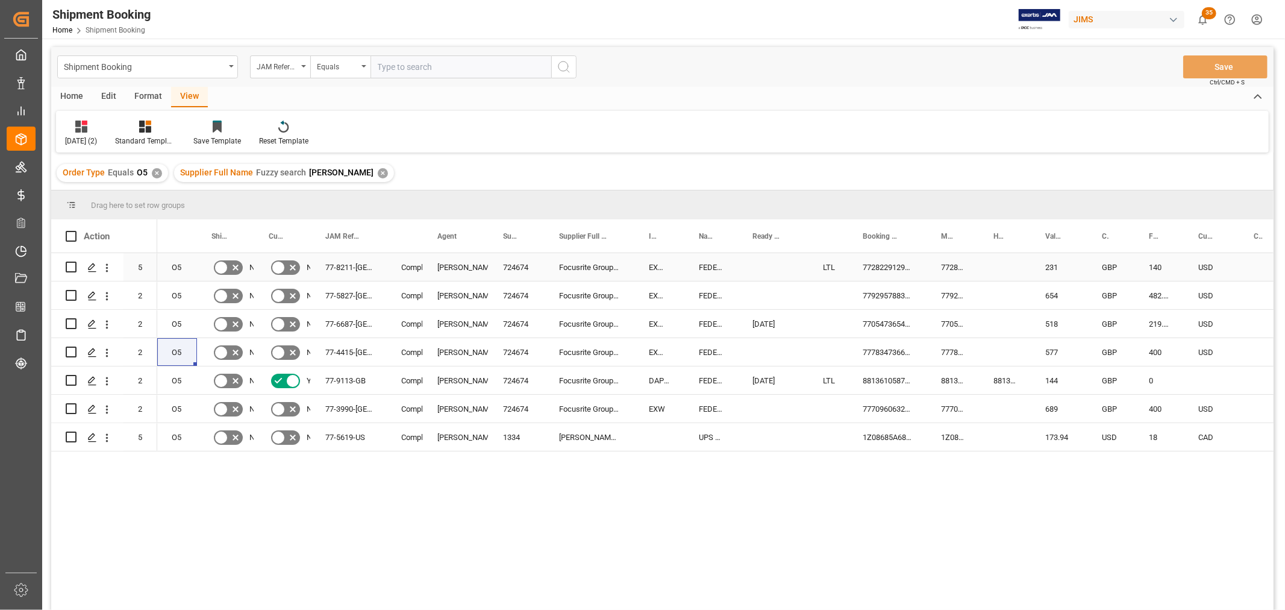
scroll to position [0, 0]
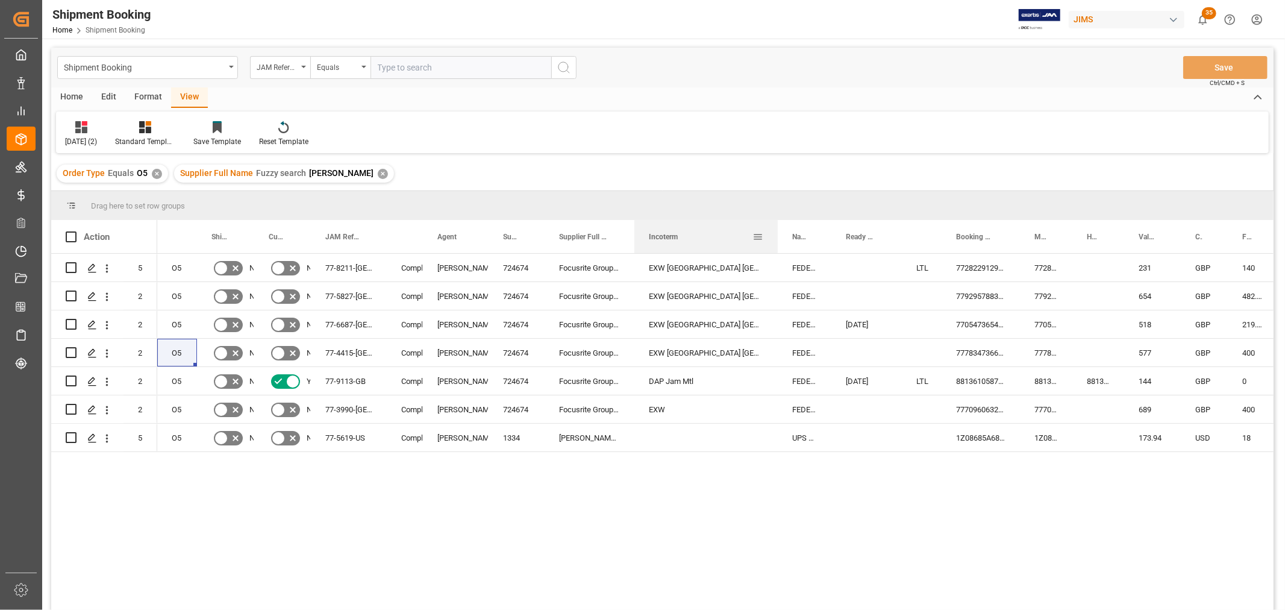
drag, startPoint x: 682, startPoint y: 229, endPoint x: 775, endPoint y: 242, distance: 94.3
click at [776, 242] on div at bounding box center [778, 236] width 5 height 33
click at [507, 407] on div "724674" at bounding box center [517, 409] width 56 height 28
click at [378, 173] on div "✕" at bounding box center [383, 174] width 10 height 10
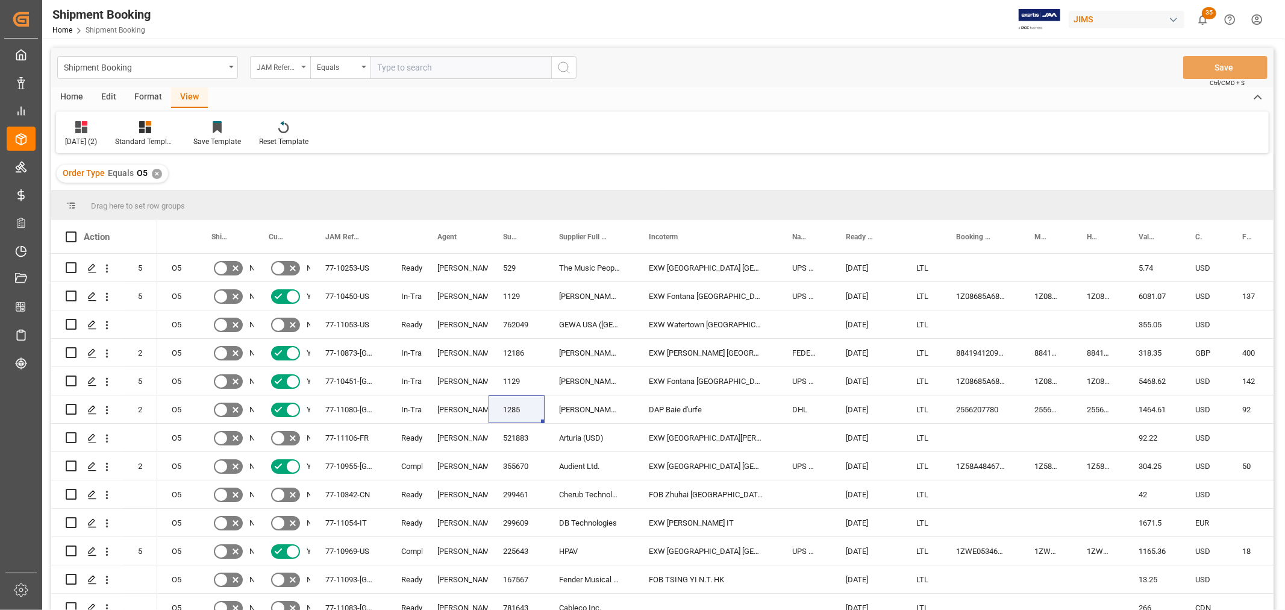
click at [304, 69] on div "JAM Reference Number" at bounding box center [280, 67] width 60 height 23
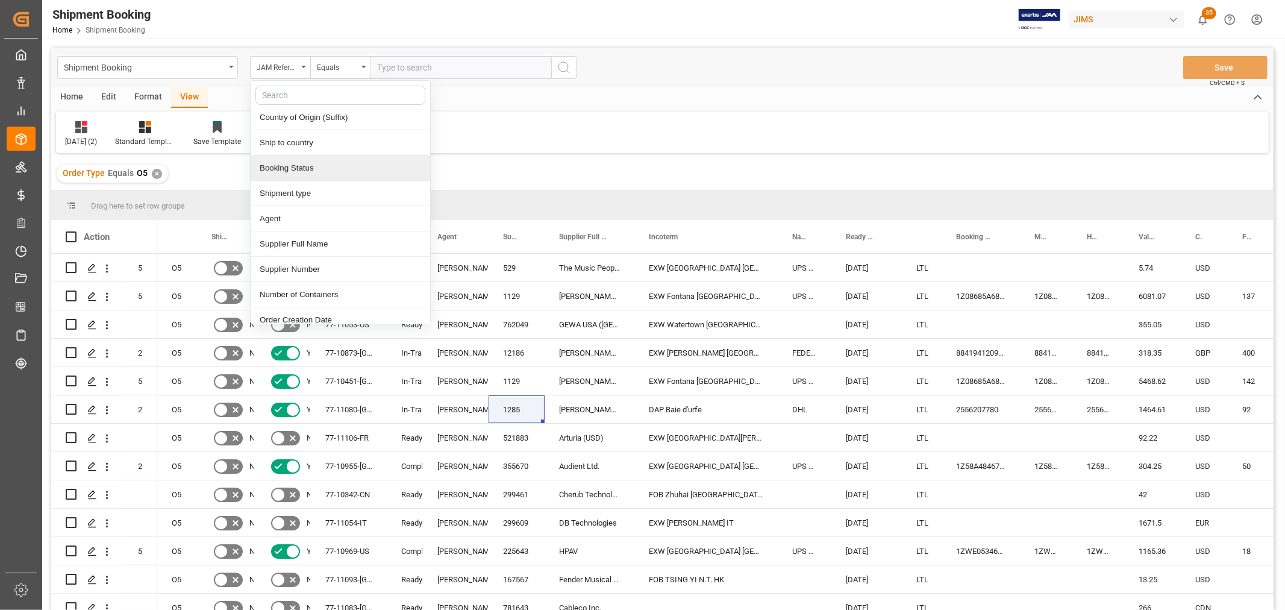
scroll to position [134, 0]
click at [294, 195] on div "Supplier Number" at bounding box center [341, 191] width 180 height 25
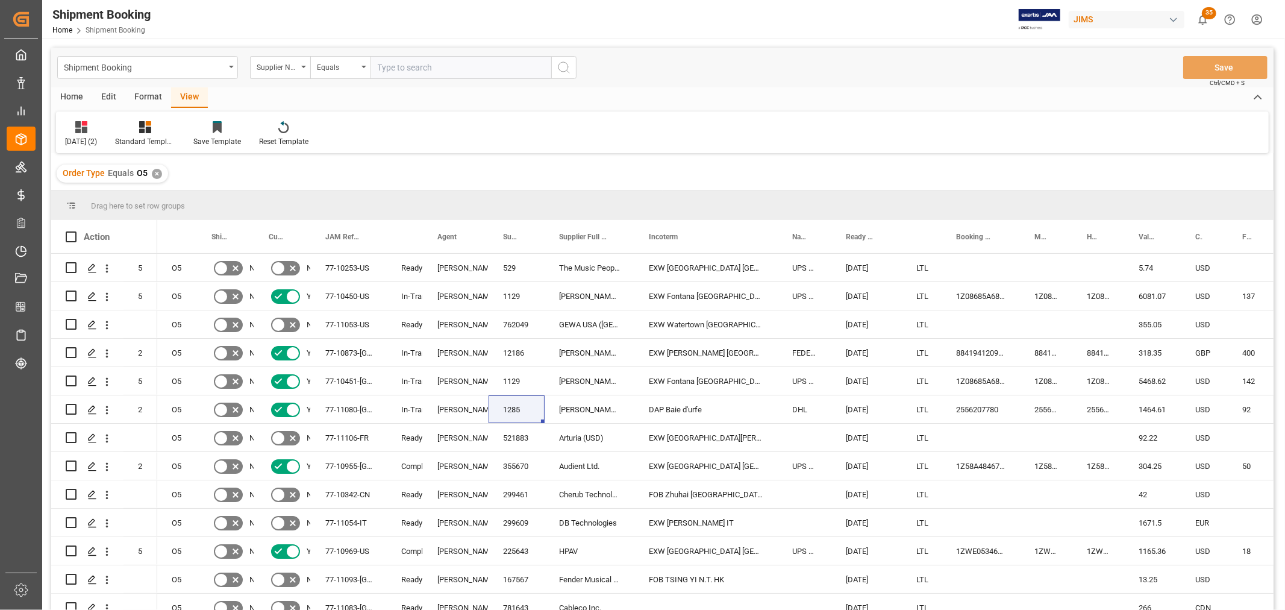
click at [393, 61] on input "text" at bounding box center [461, 67] width 181 height 23
paste input "724674"
type input "724674"
click at [563, 68] on icon "search button" at bounding box center [564, 67] width 14 height 14
